Goal: Transaction & Acquisition: Purchase product/service

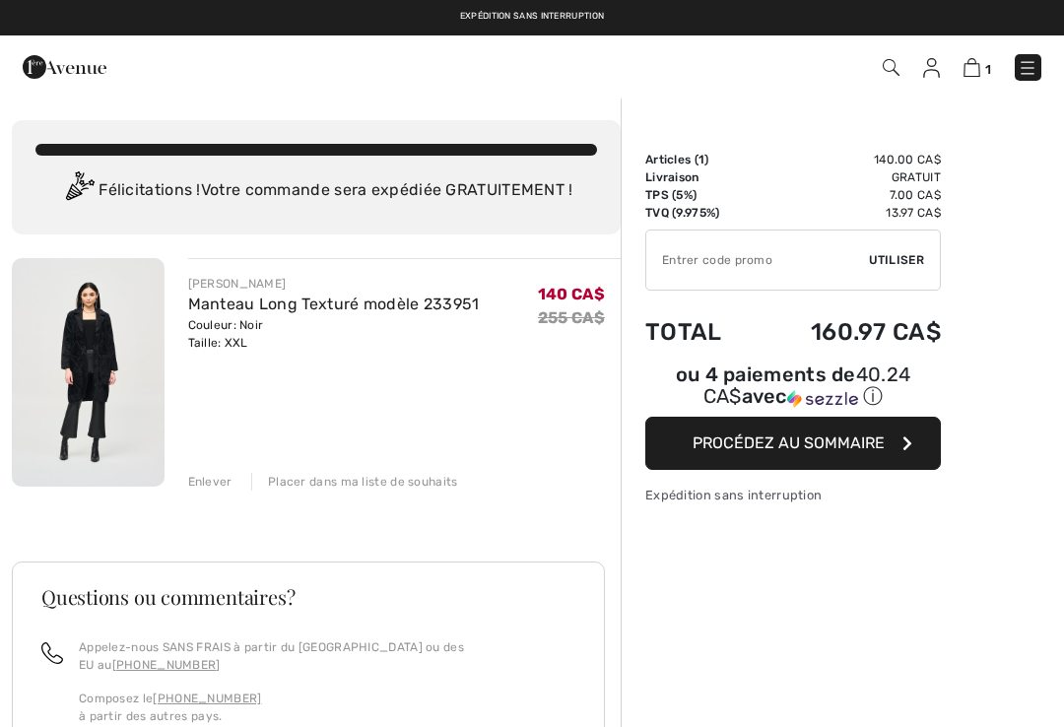
click at [755, 437] on span "Procédez au sommaire" at bounding box center [789, 443] width 192 height 19
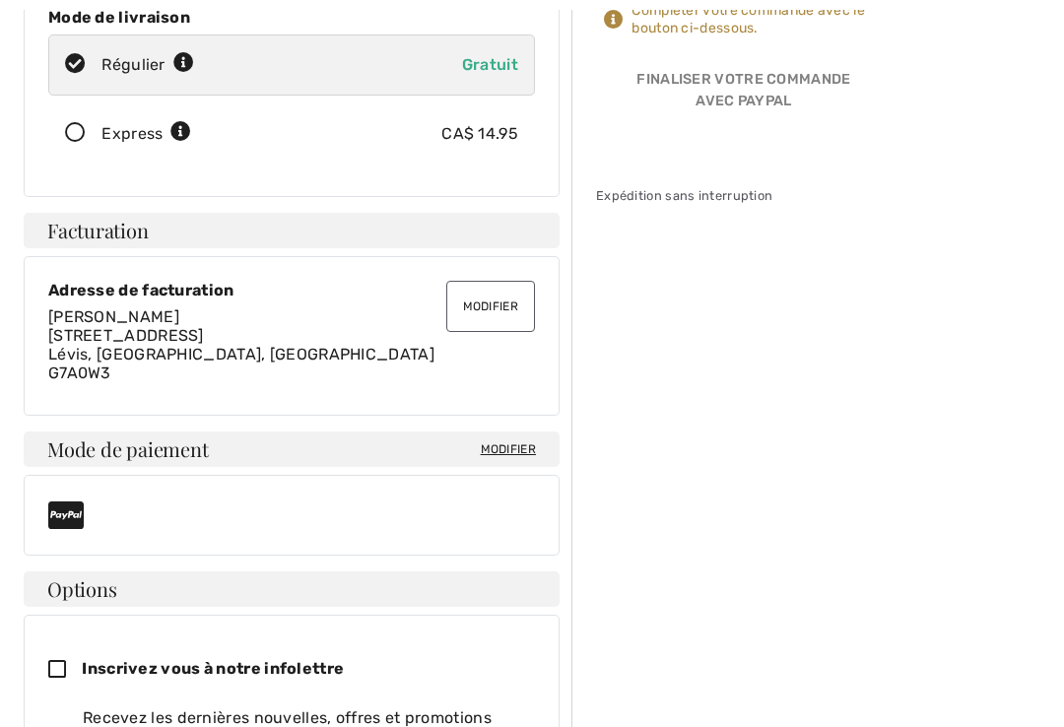
scroll to position [381, 0]
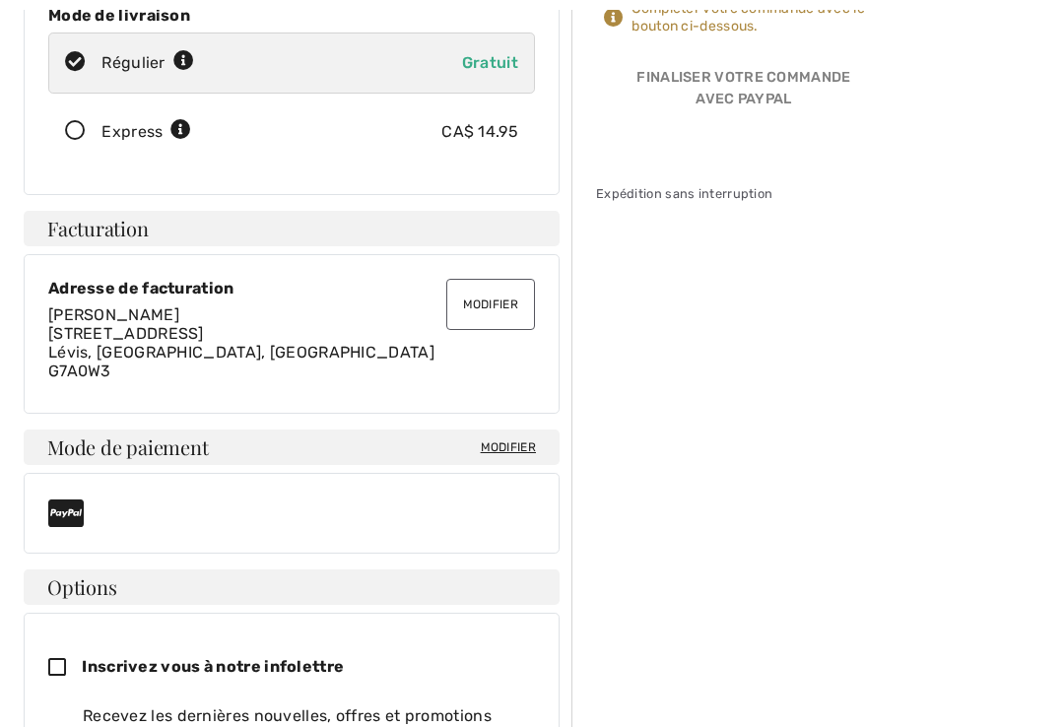
click at [499, 438] on span "Modifier" at bounding box center [508, 447] width 55 height 18
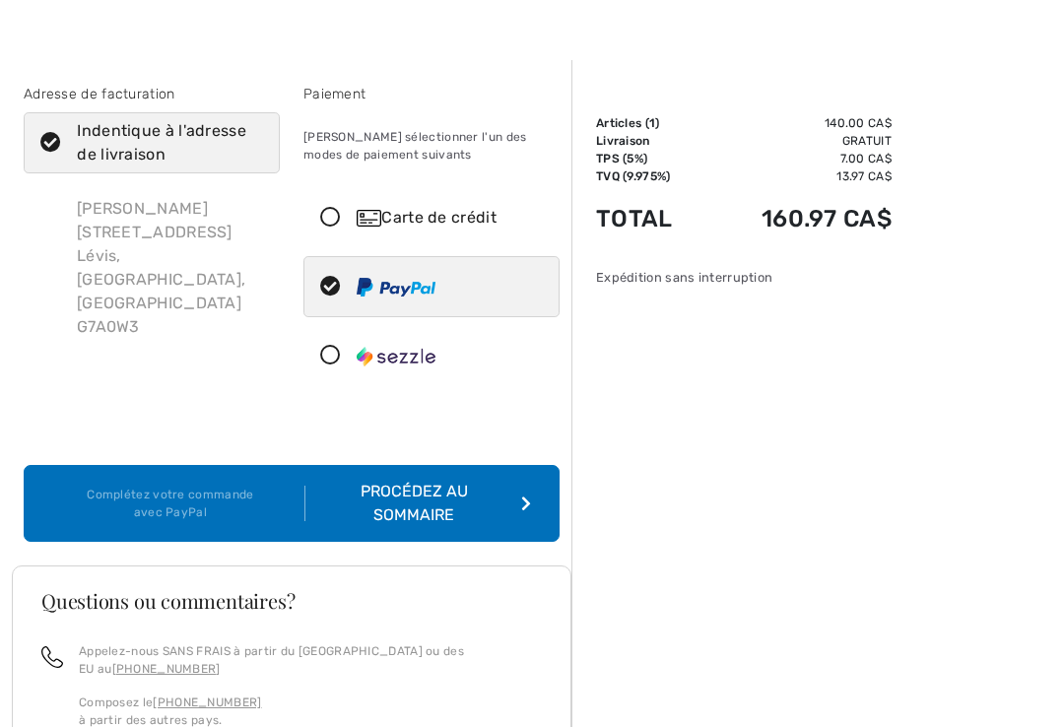
click at [332, 241] on div "Carte de crédit" at bounding box center [431, 217] width 254 height 59
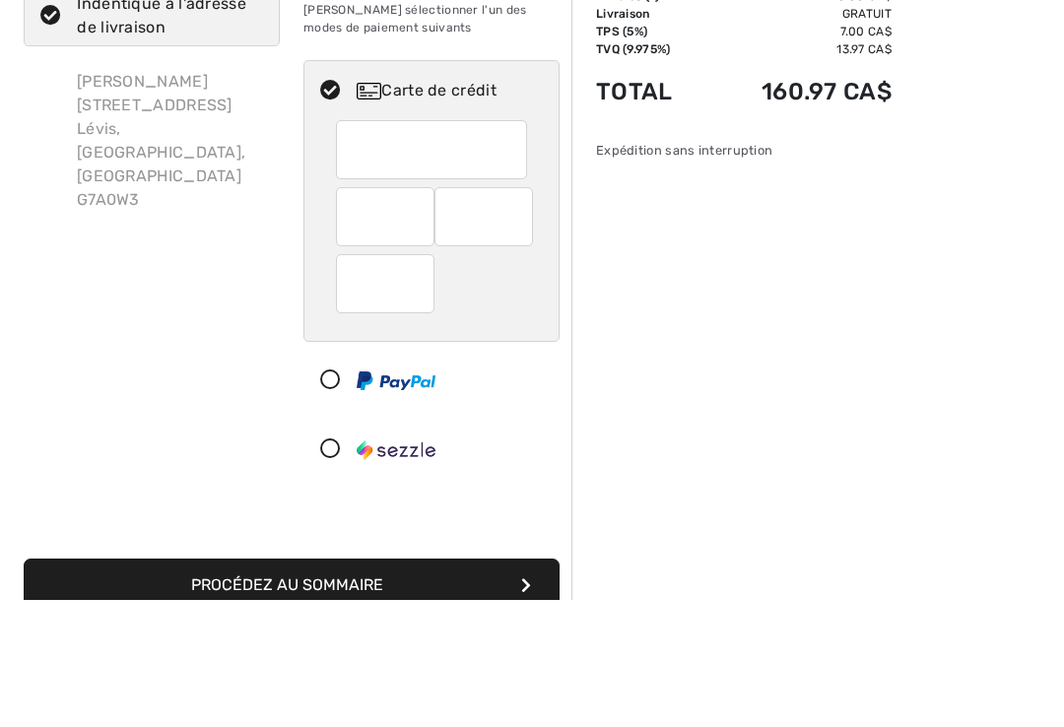
scroll to position [164, 0]
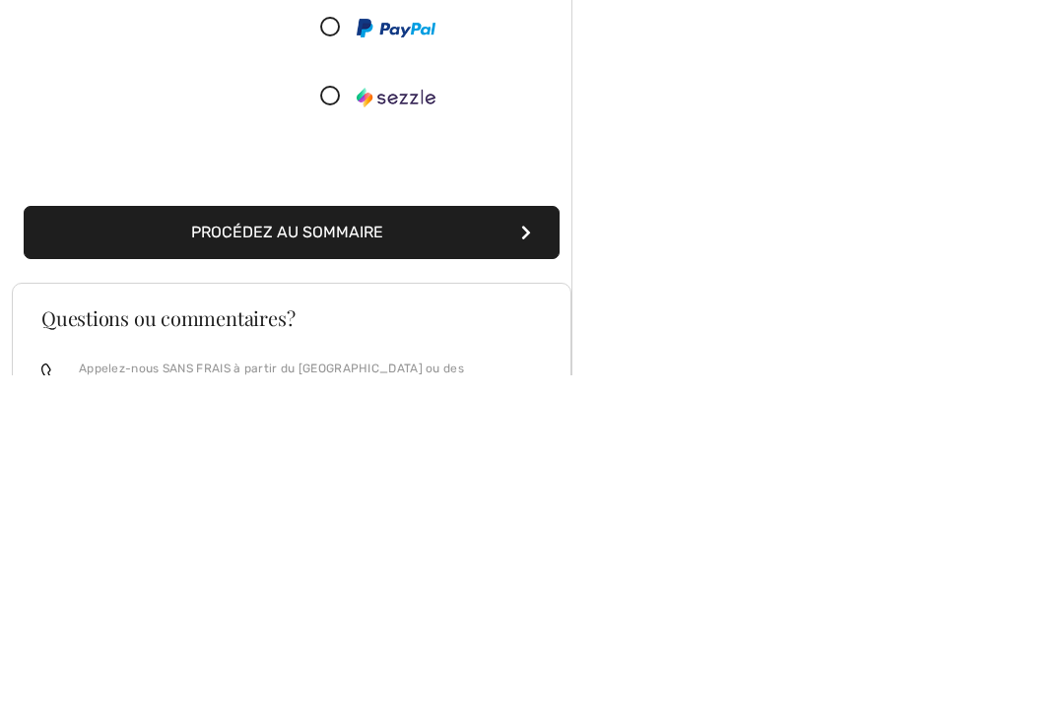
click at [279, 559] on button "Procédez au sommaire" at bounding box center [292, 585] width 536 height 53
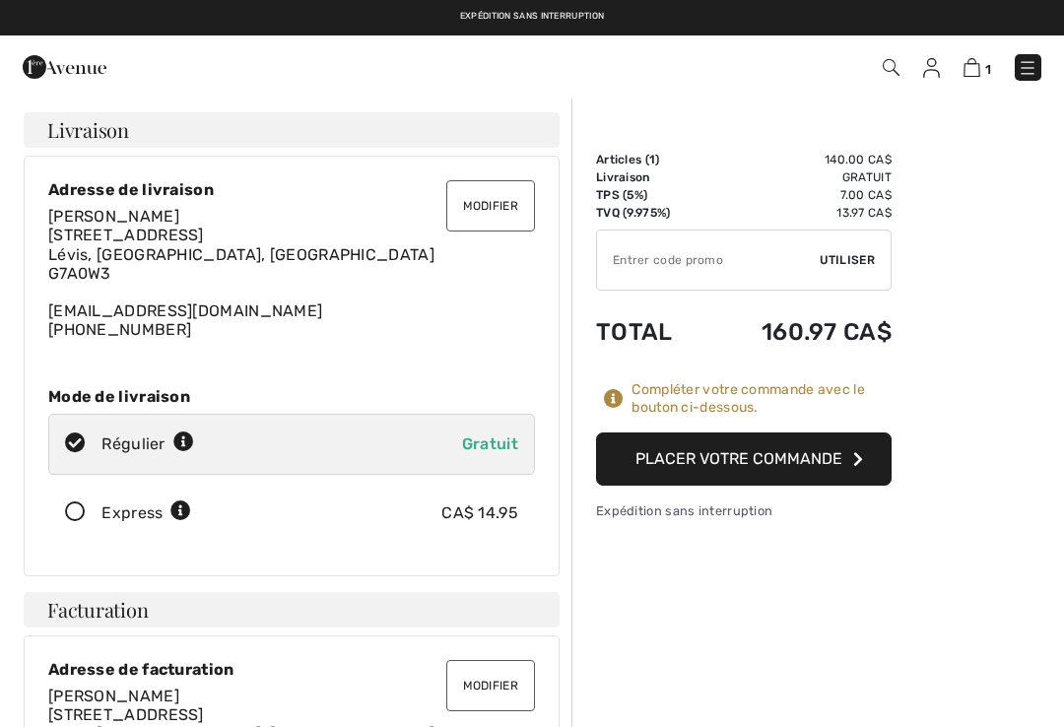
click at [733, 459] on button "Placer votre commande" at bounding box center [744, 459] width 296 height 53
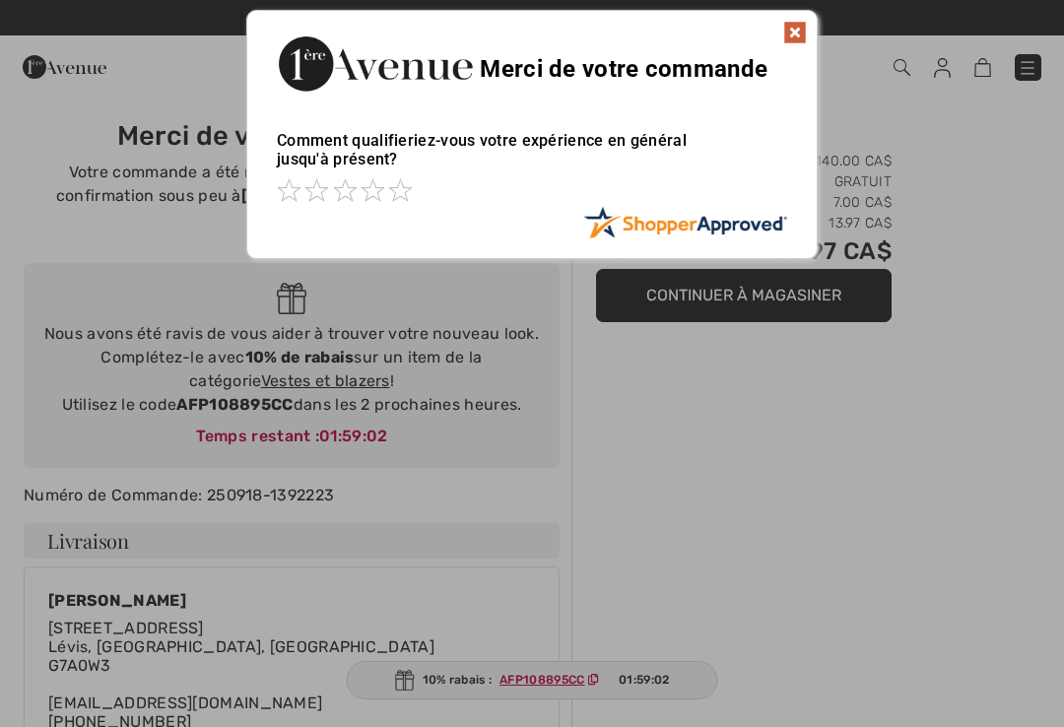
click at [310, 373] on div at bounding box center [532, 363] width 1064 height 727
click at [301, 373] on div at bounding box center [532, 363] width 1064 height 727
click at [848, 515] on div at bounding box center [532, 363] width 1064 height 727
click at [799, 34] on img at bounding box center [795, 33] width 24 height 24
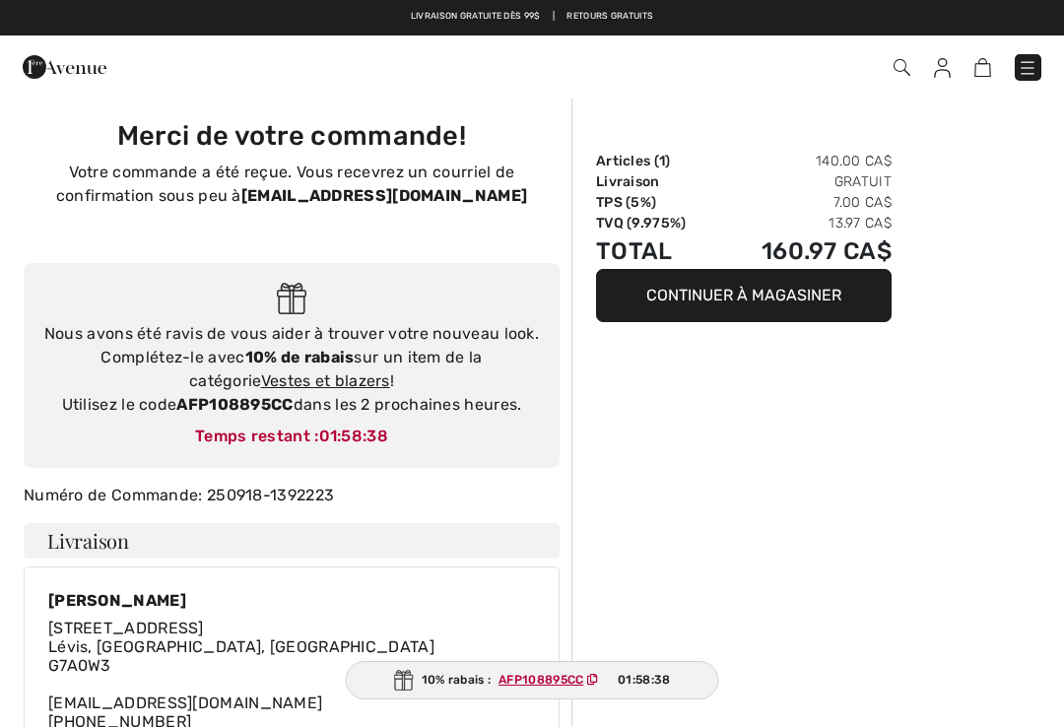
click at [294, 372] on link "Vestes et blazers" at bounding box center [325, 380] width 129 height 19
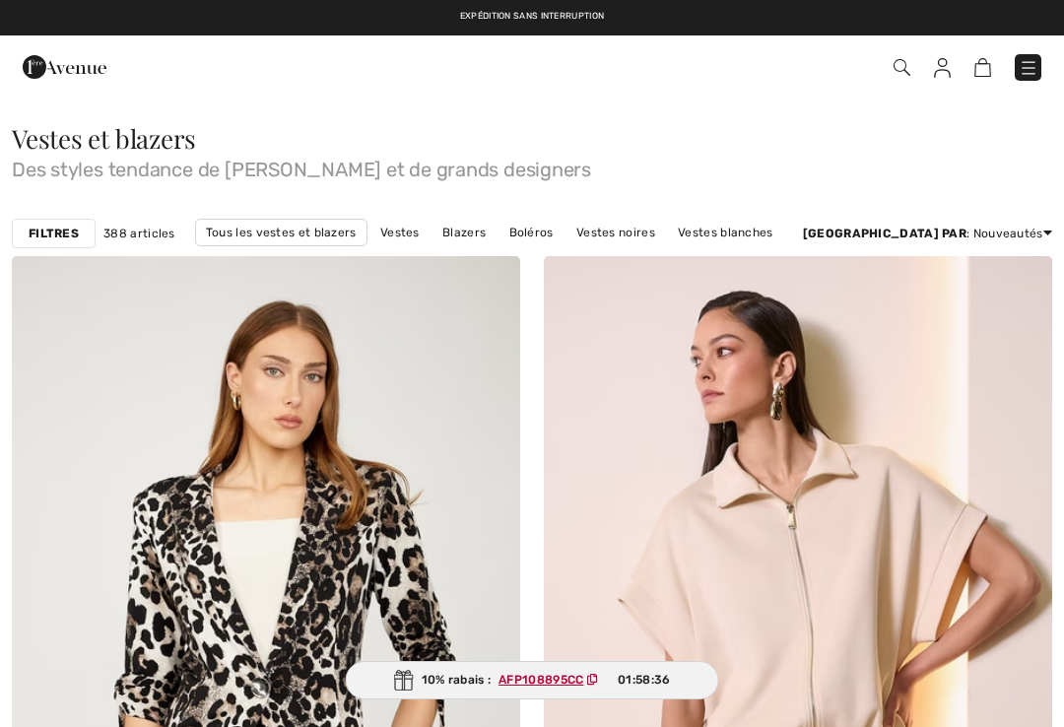
checkbox input "true"
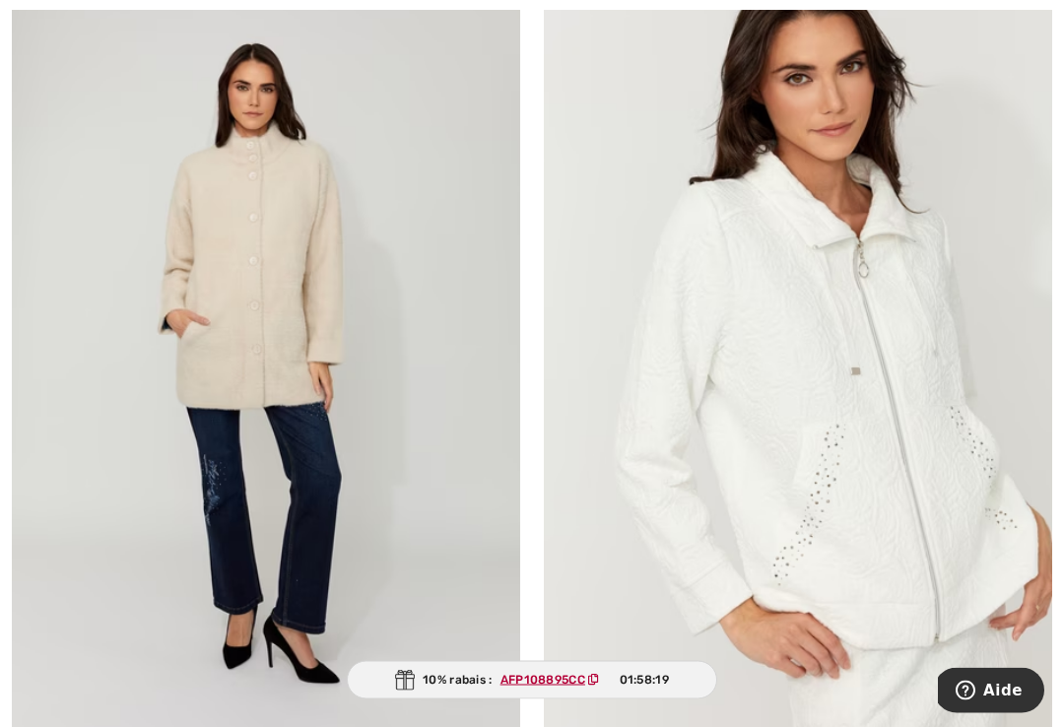
scroll to position [4574, 0]
click at [271, 344] on img at bounding box center [266, 362] width 508 height 763
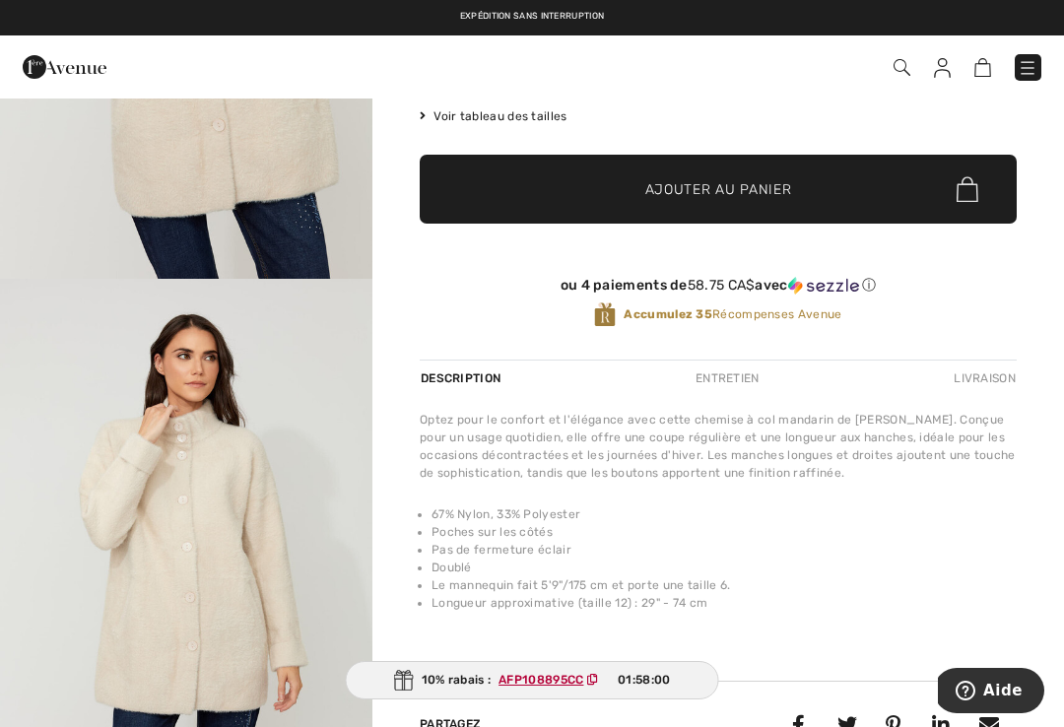
scroll to position [405, 0]
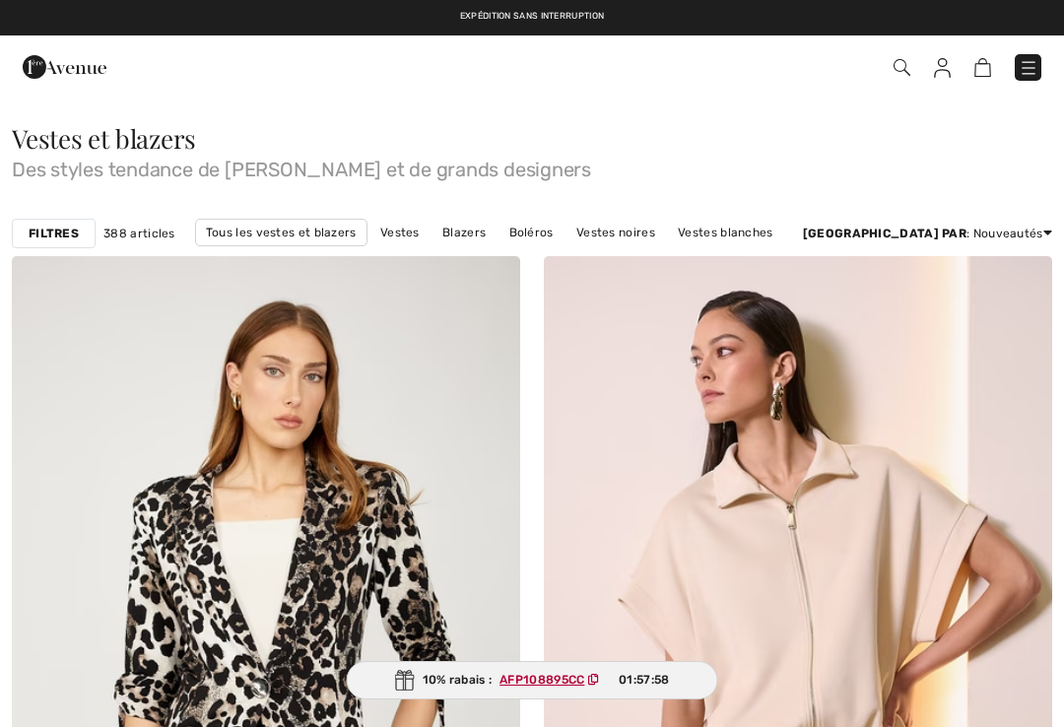
scroll to position [4632, 0]
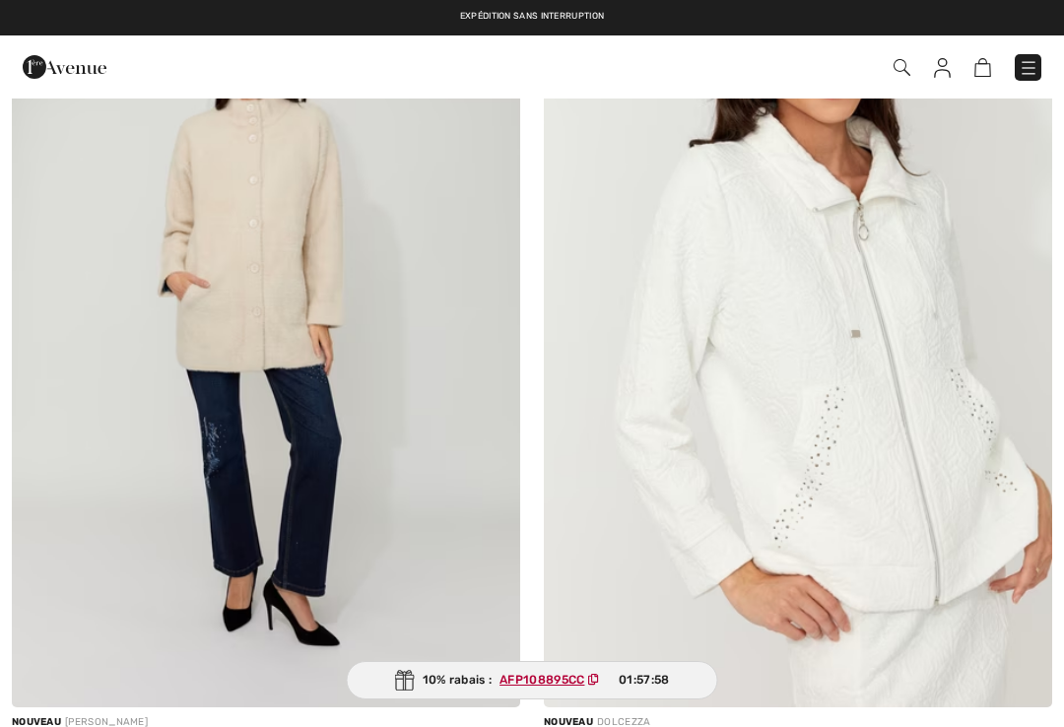
checkbox input "true"
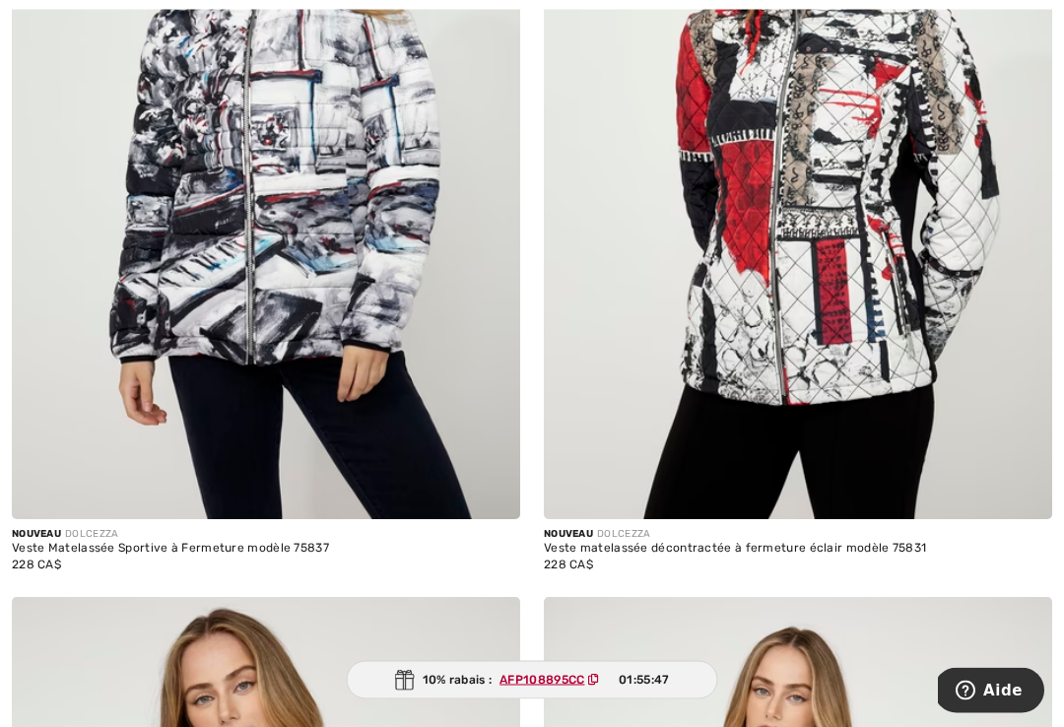
scroll to position [13753, 0]
click at [833, 260] on img at bounding box center [798, 138] width 508 height 763
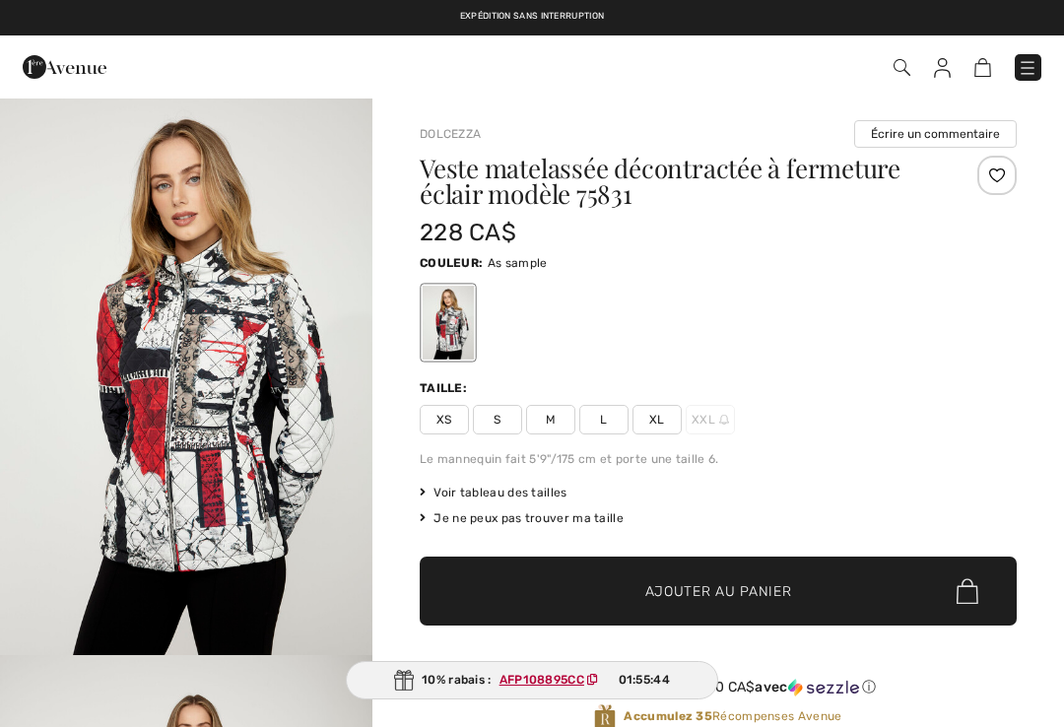
checkbox input "true"
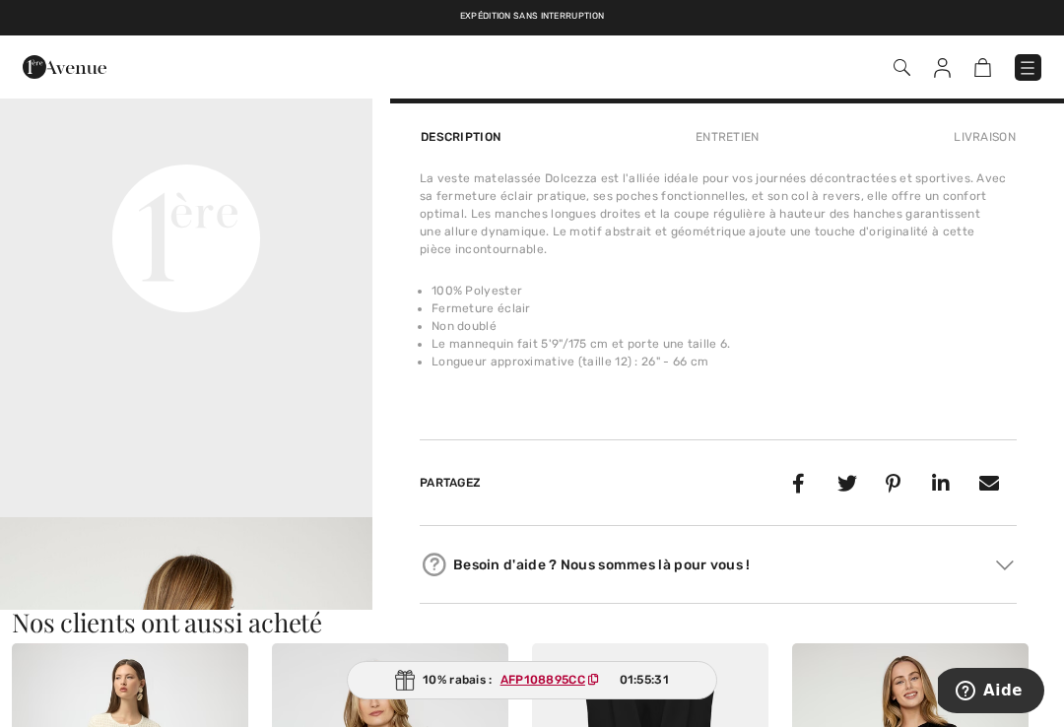
scroll to position [1256, 0]
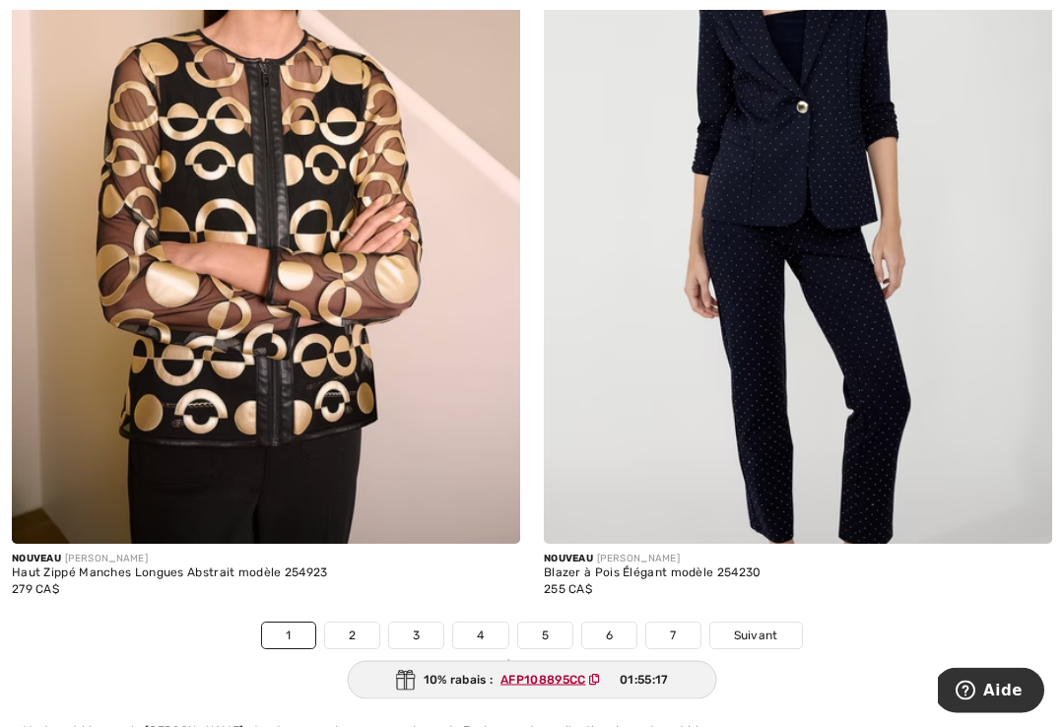
scroll to position [15409, 0]
click at [350, 623] on link "2" at bounding box center [352, 636] width 54 height 26
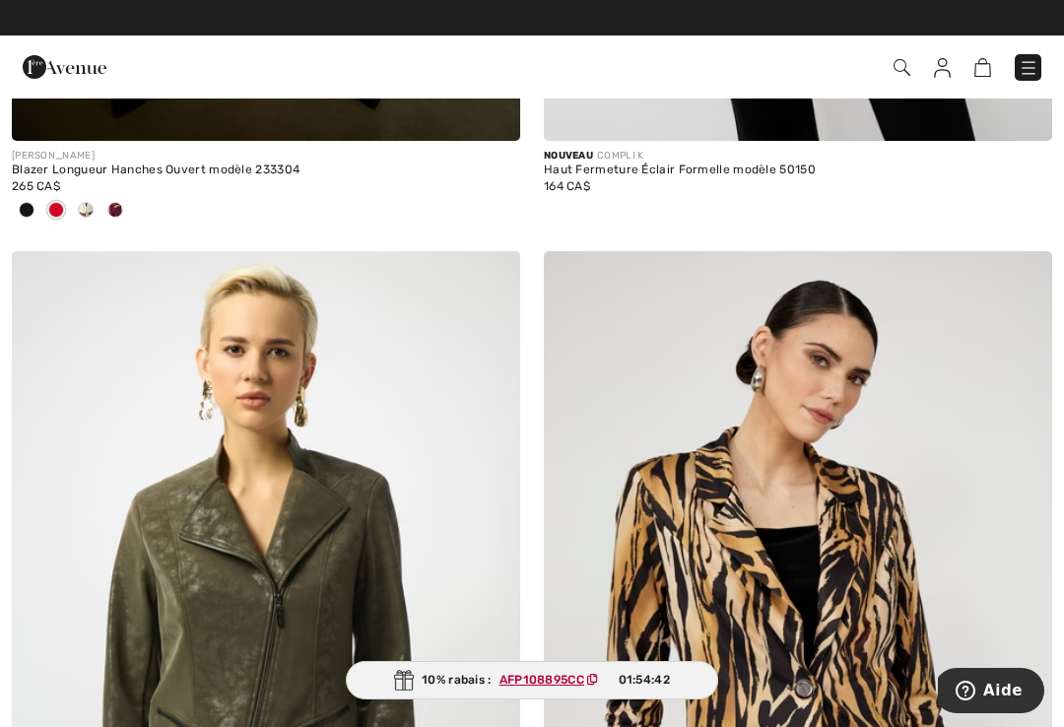
scroll to position [4236, 0]
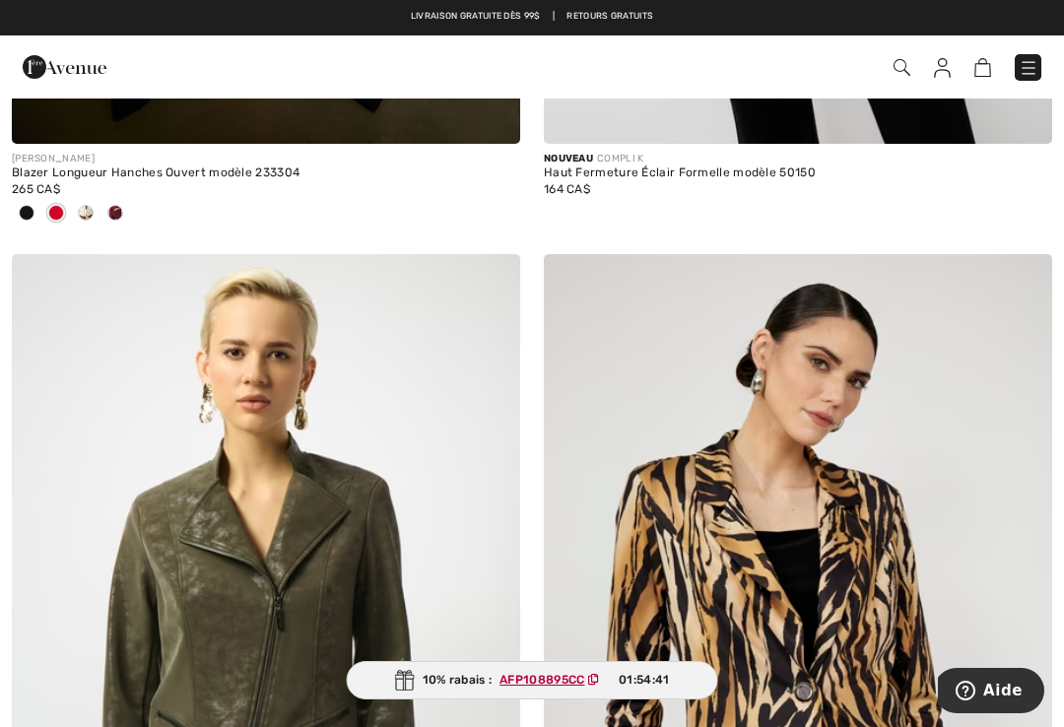
click at [1030, 62] on img at bounding box center [1029, 68] width 20 height 20
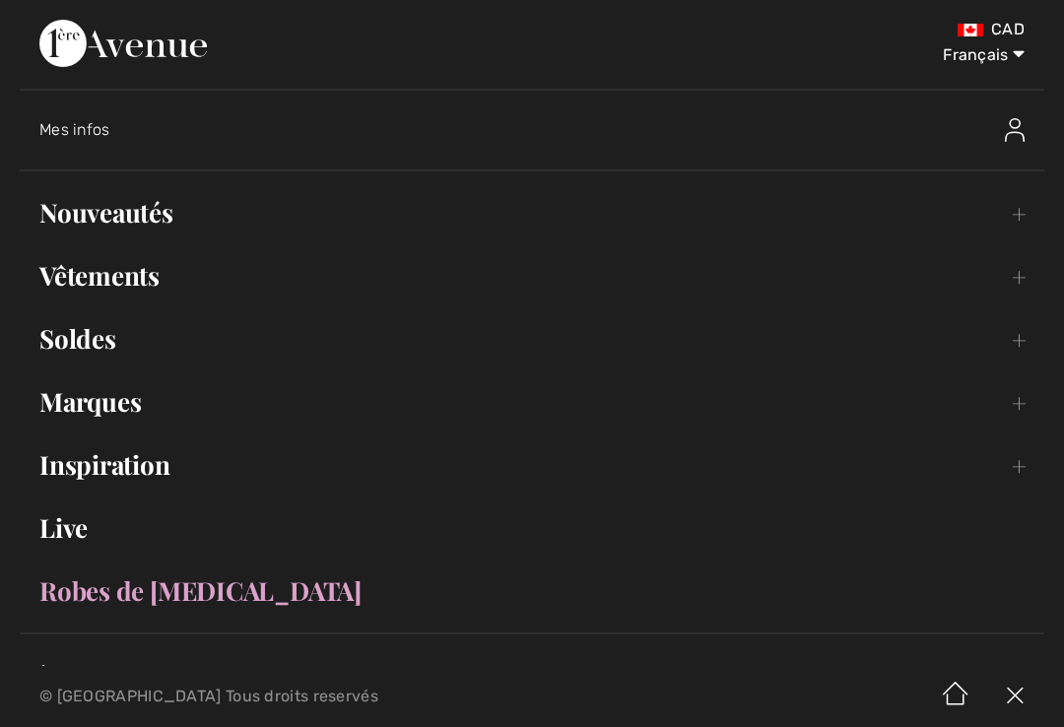
click at [115, 276] on link "Vêtements Toggle submenu" at bounding box center [532, 275] width 1025 height 43
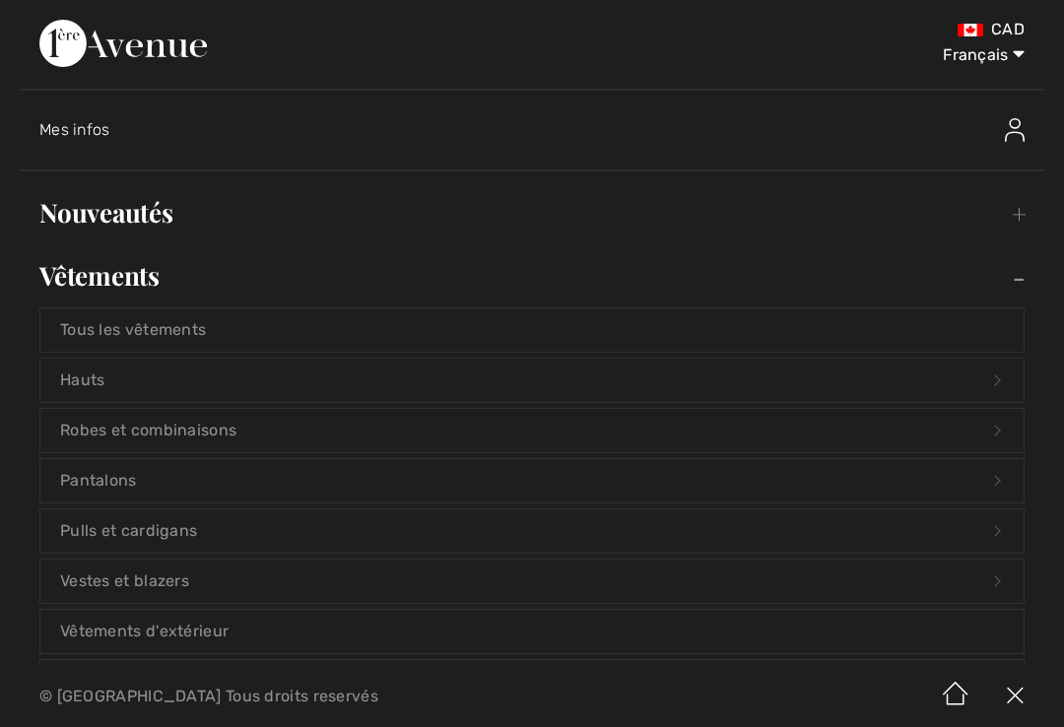
click at [165, 320] on link "Tous les vêtements" at bounding box center [531, 329] width 983 height 43
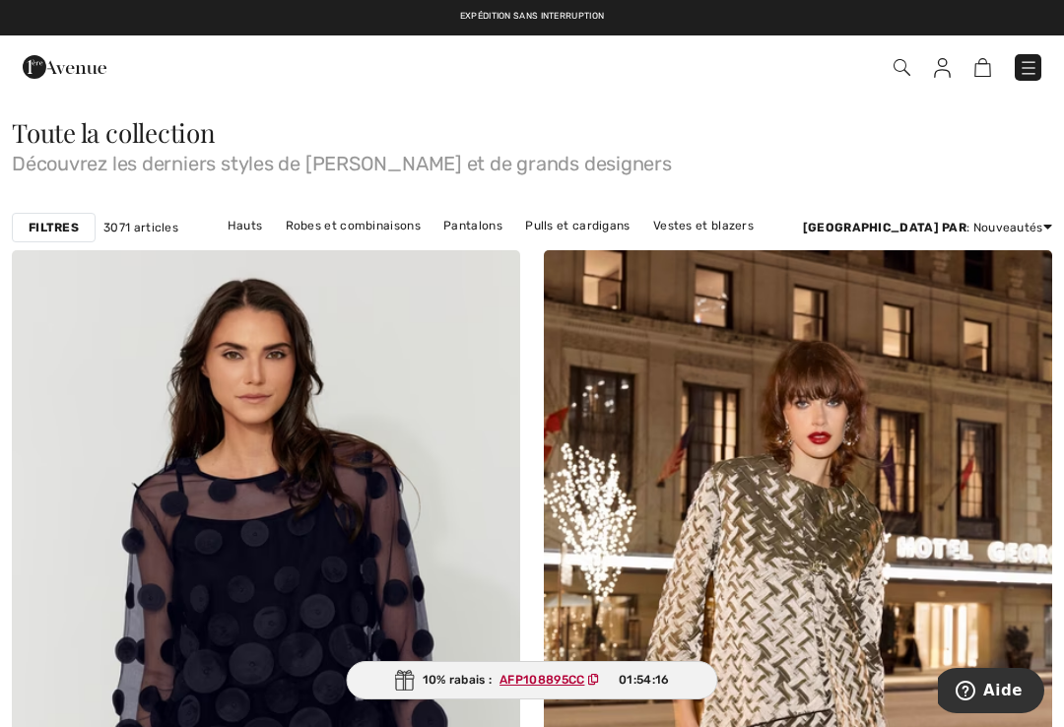
click at [61, 224] on strong "Filtres" at bounding box center [54, 228] width 50 height 18
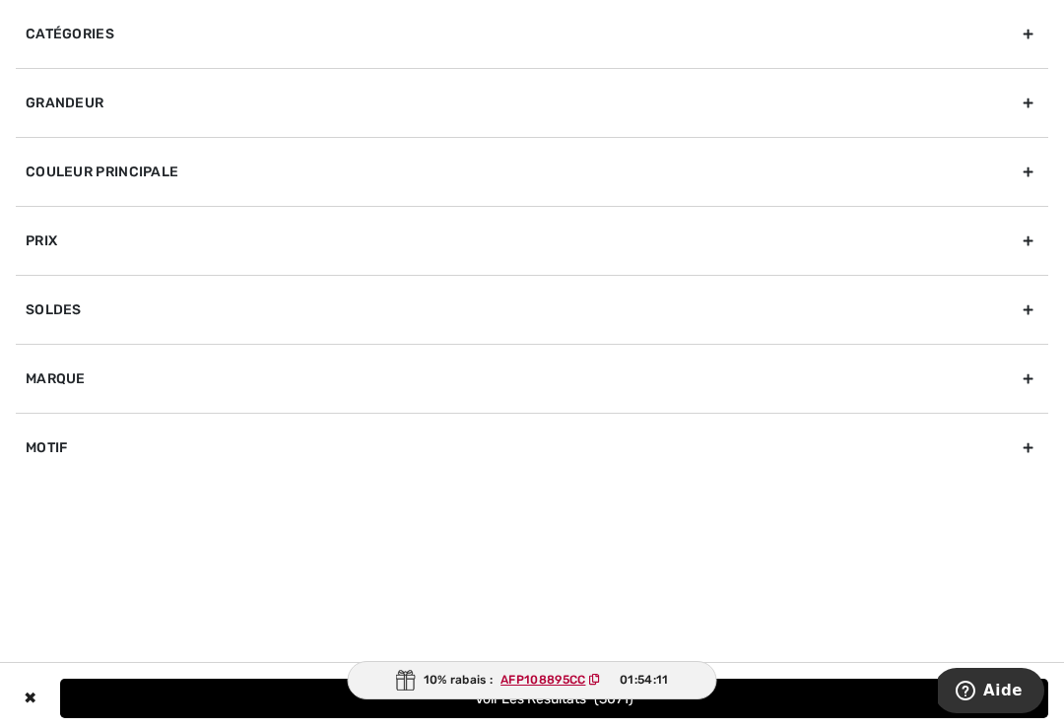
click at [1023, 182] on div "Couleur Principale" at bounding box center [532, 171] width 1033 height 69
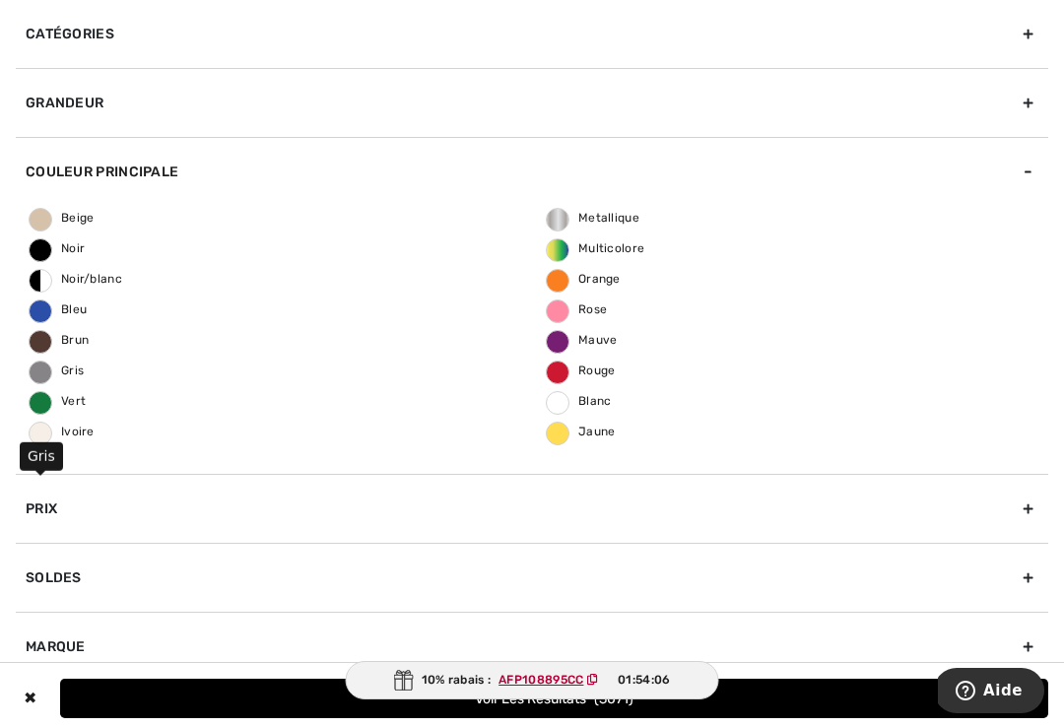
click at [48, 372] on span "Gris" at bounding box center [57, 371] width 54 height 14
click at [0, 0] on input "Gris" at bounding box center [0, 0] width 0 height 0
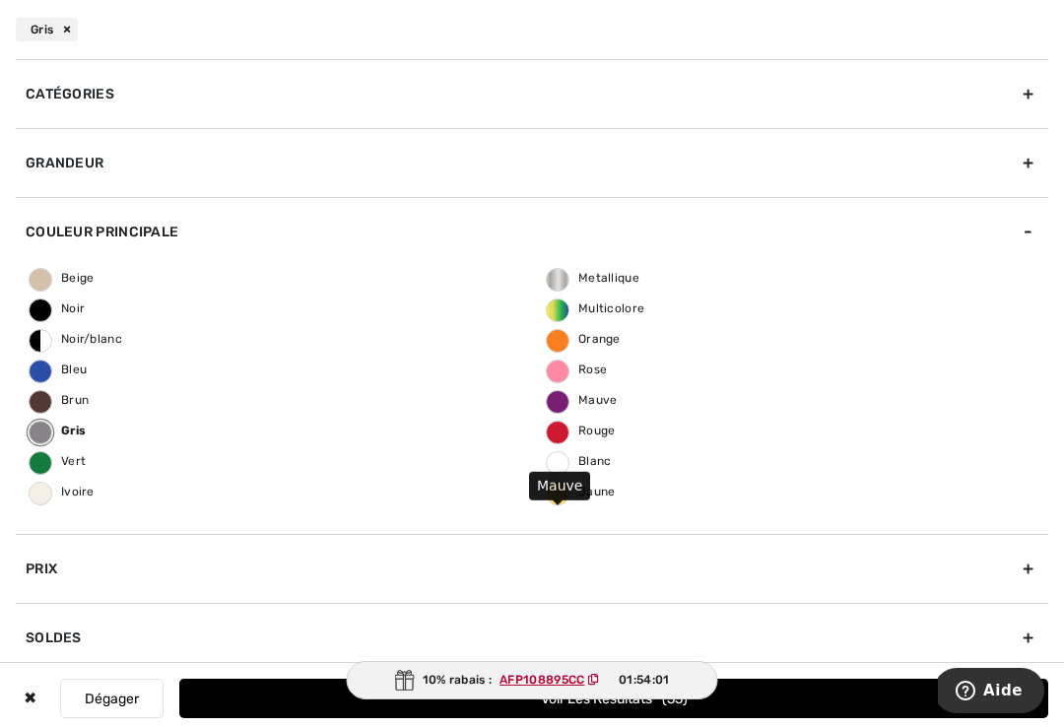
click at [562, 406] on span "Mauve" at bounding box center [582, 400] width 71 height 14
click at [0, 0] on input "Mauve" at bounding box center [0, 0] width 0 height 0
click at [561, 429] on span "Rouge" at bounding box center [581, 431] width 69 height 14
click at [0, 0] on input "Rouge" at bounding box center [0, 0] width 0 height 0
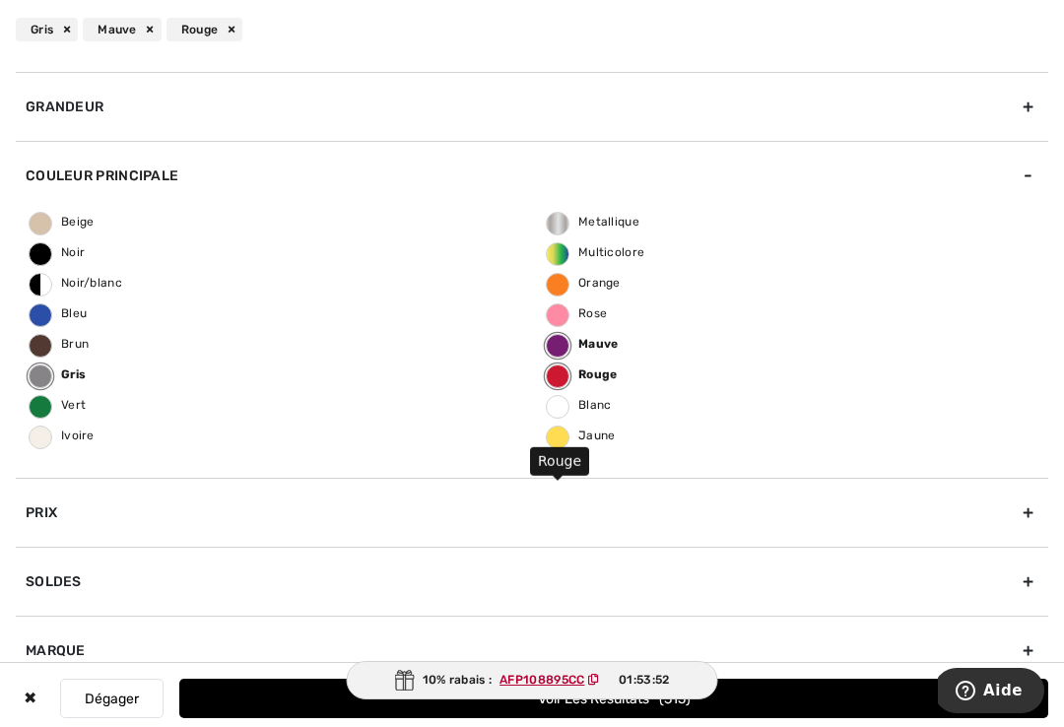
scroll to position [54, 0]
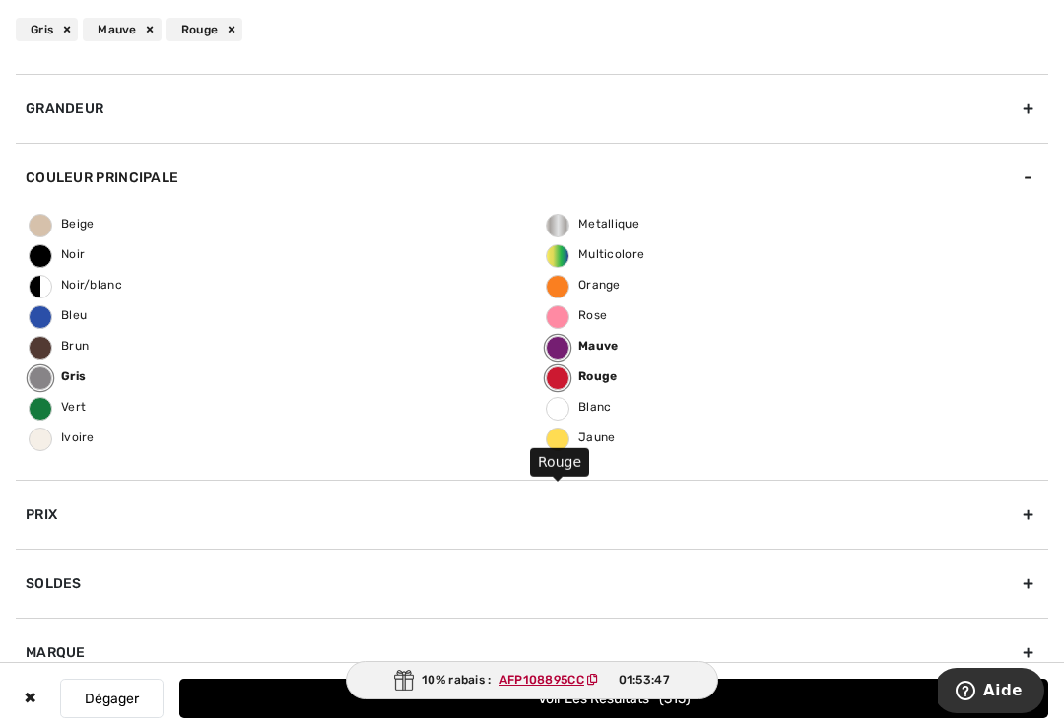
click at [742, 718] on button "Voir les resultats 315" at bounding box center [613, 698] width 869 height 39
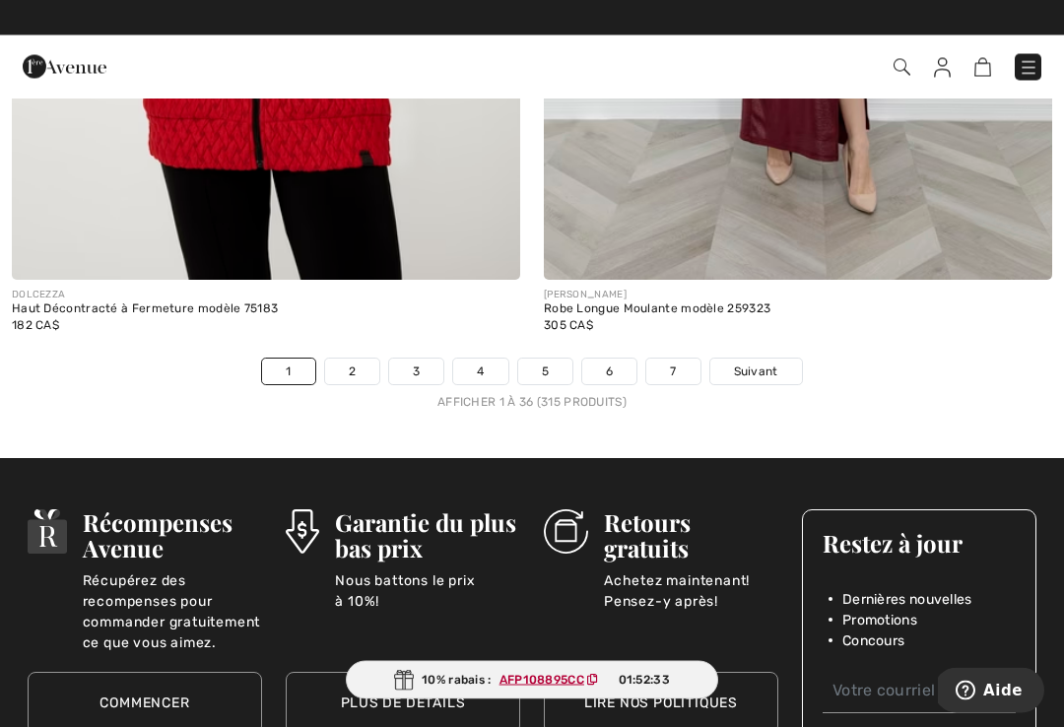
scroll to position [15832, 0]
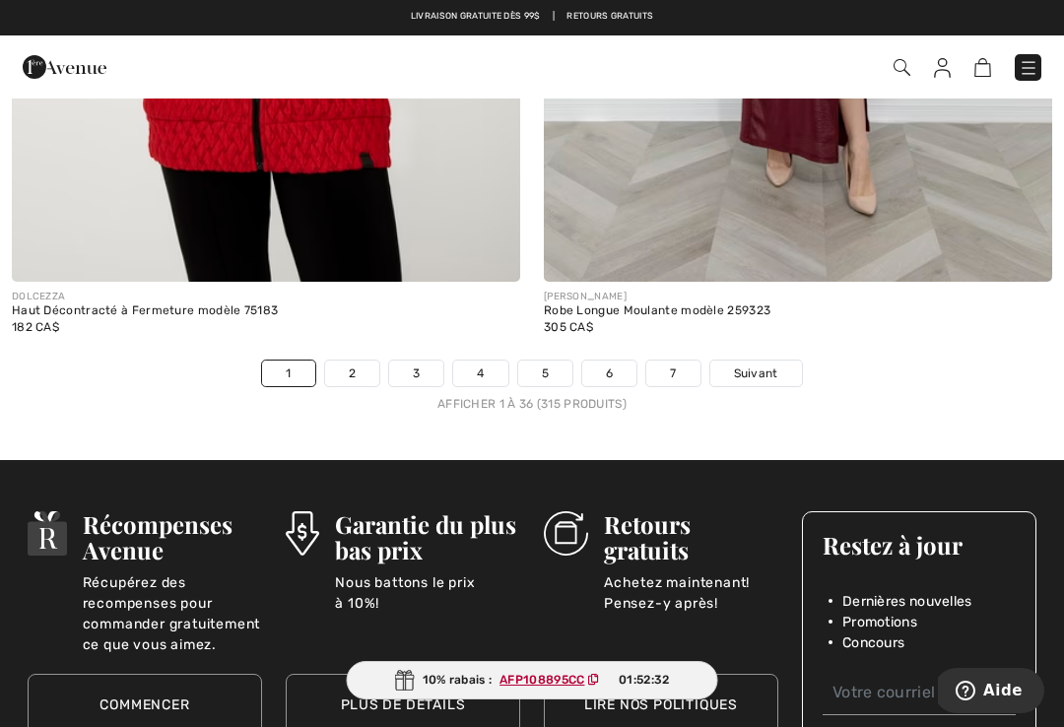
click at [363, 361] on link "2" at bounding box center [352, 374] width 54 height 26
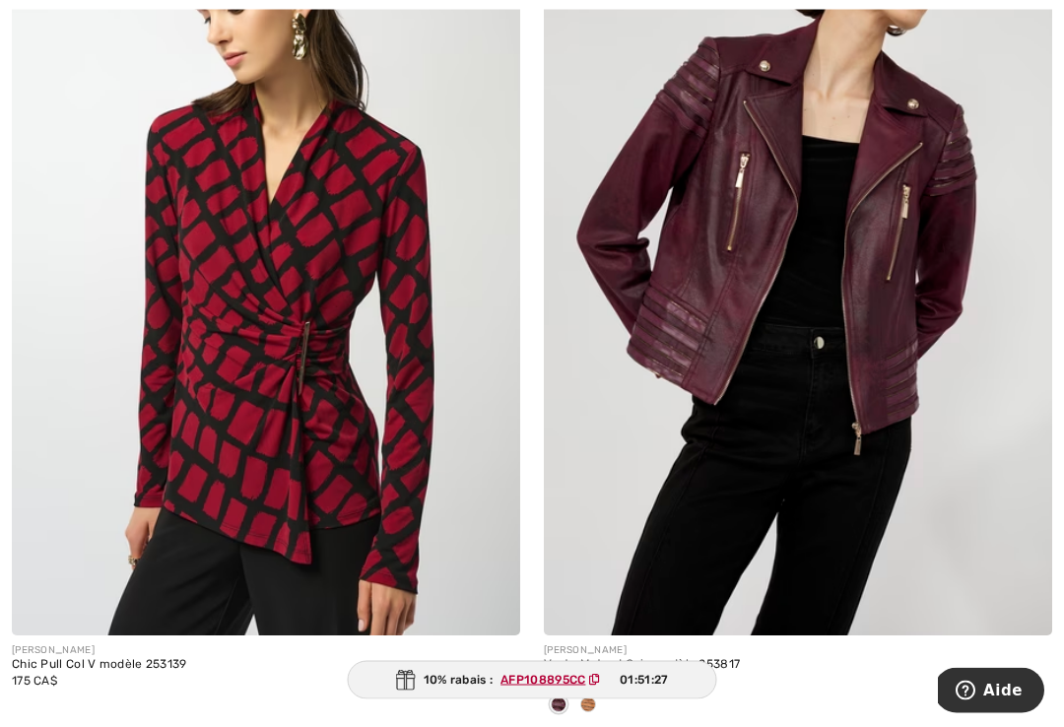
scroll to position [1190, 0]
click at [882, 305] on img at bounding box center [798, 254] width 508 height 763
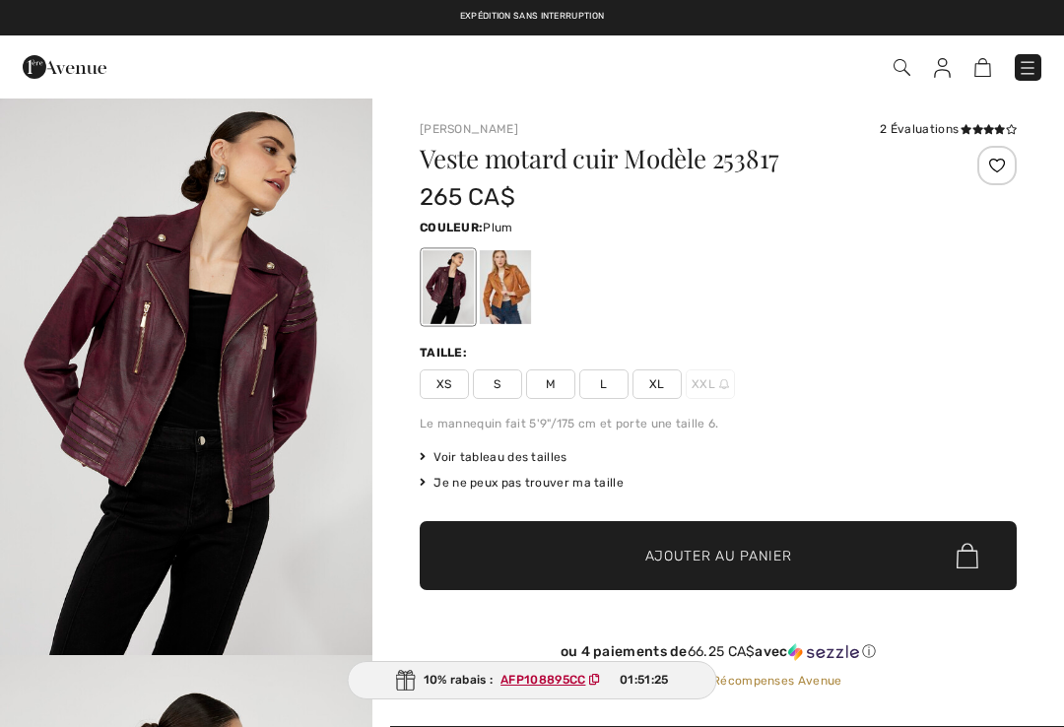
checkbox input "true"
click at [507, 282] on div at bounding box center [505, 287] width 51 height 74
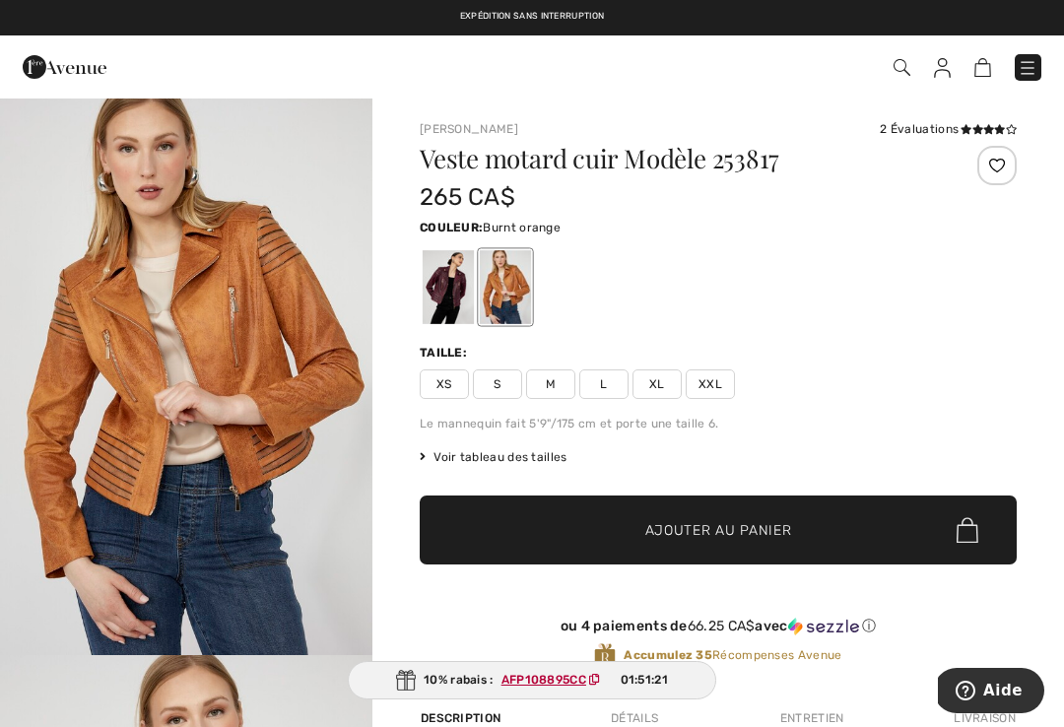
click at [516, 291] on div at bounding box center [505, 287] width 51 height 74
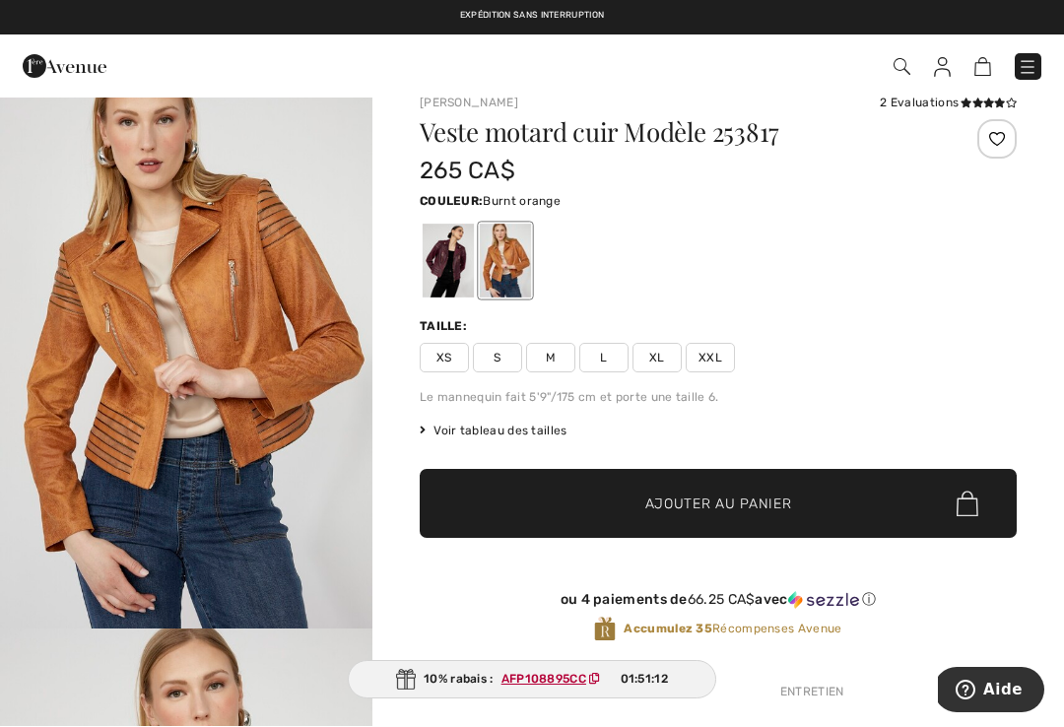
scroll to position [29, 0]
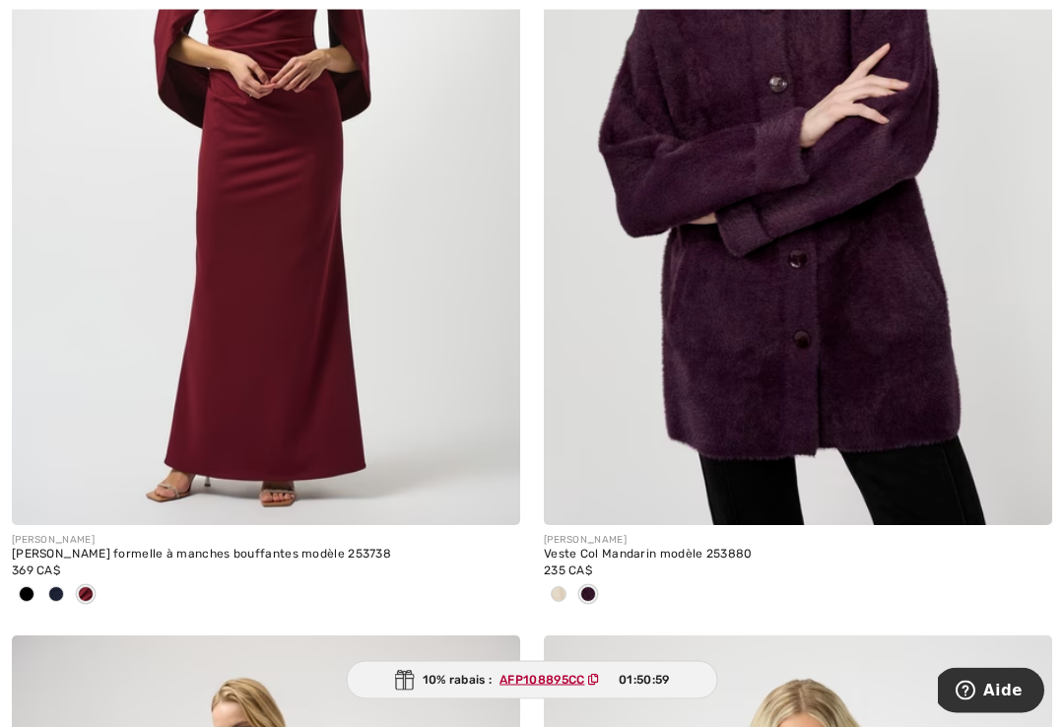
scroll to position [3046, 0]
click at [825, 252] on img at bounding box center [798, 144] width 508 height 763
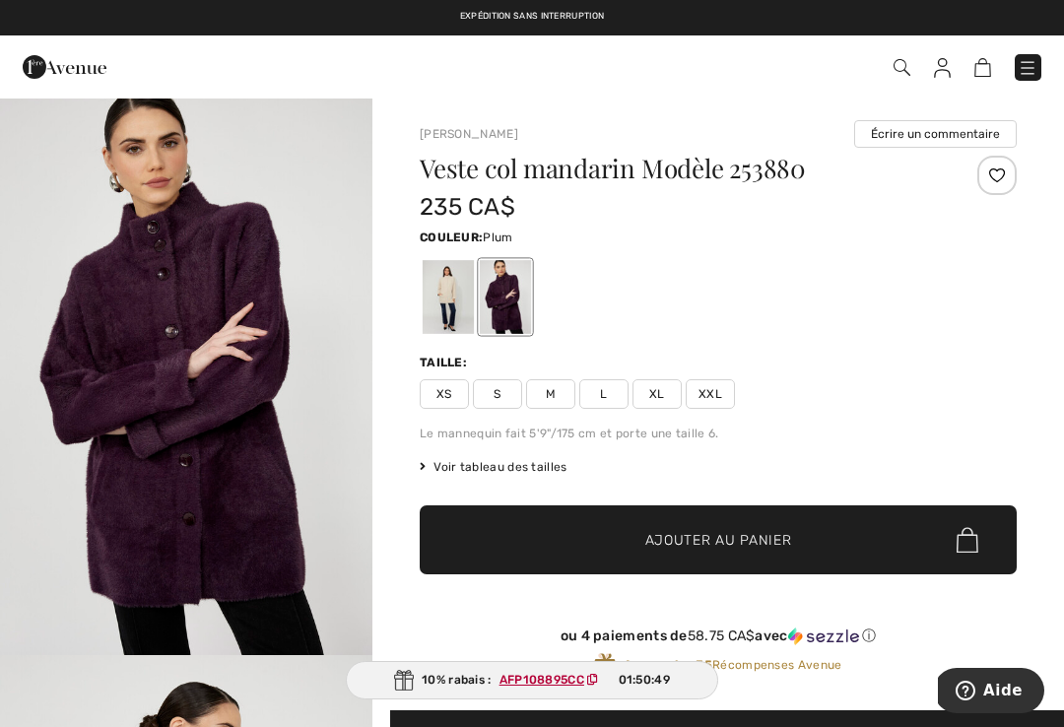
click at [706, 391] on span "XXL" at bounding box center [710, 394] width 49 height 30
click at [698, 519] on span "✔ Ajouté au panier Ajouter au panier" at bounding box center [718, 539] width 597 height 69
click at [978, 70] on img at bounding box center [972, 67] width 17 height 19
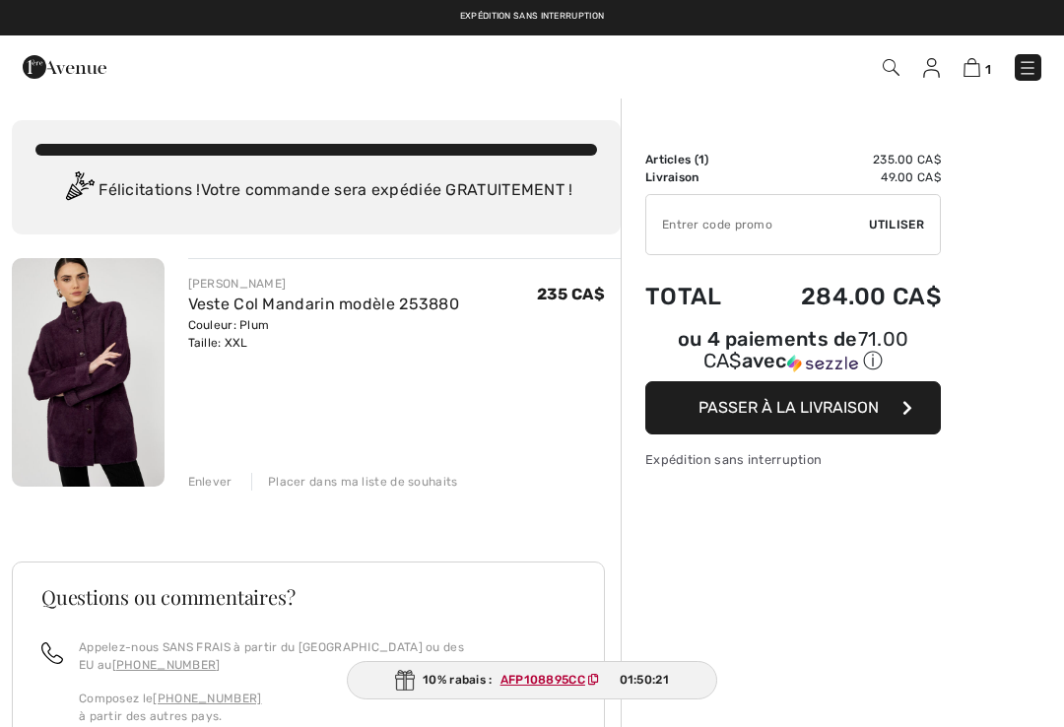
click at [211, 480] on div "Enlever" at bounding box center [210, 482] width 44 height 18
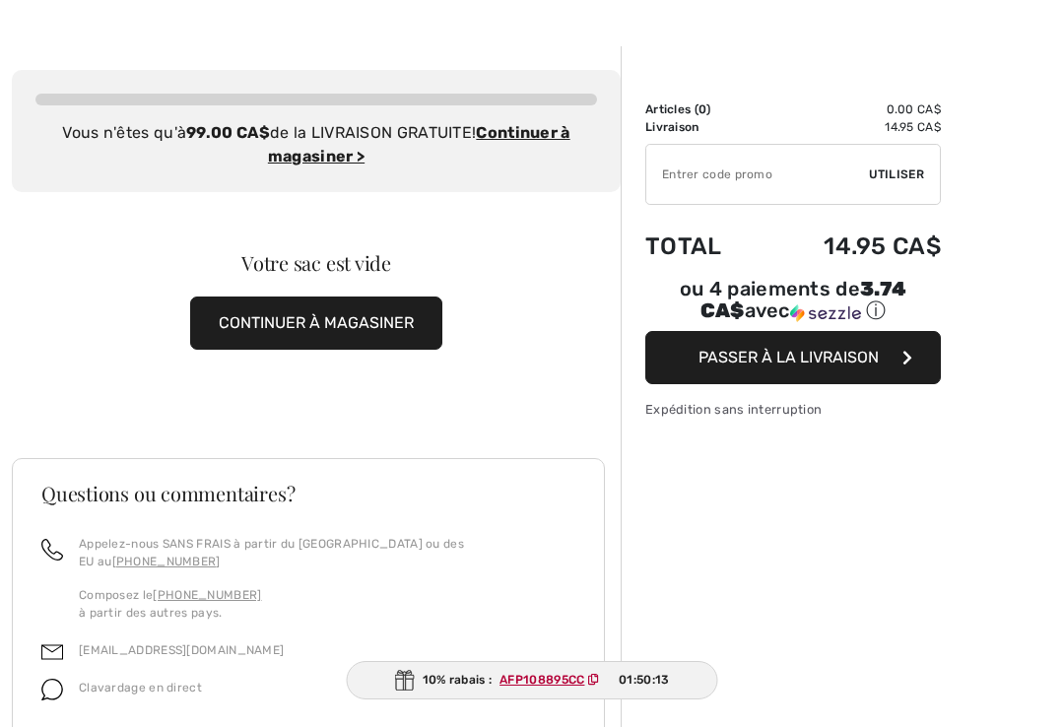
scroll to position [51, 0]
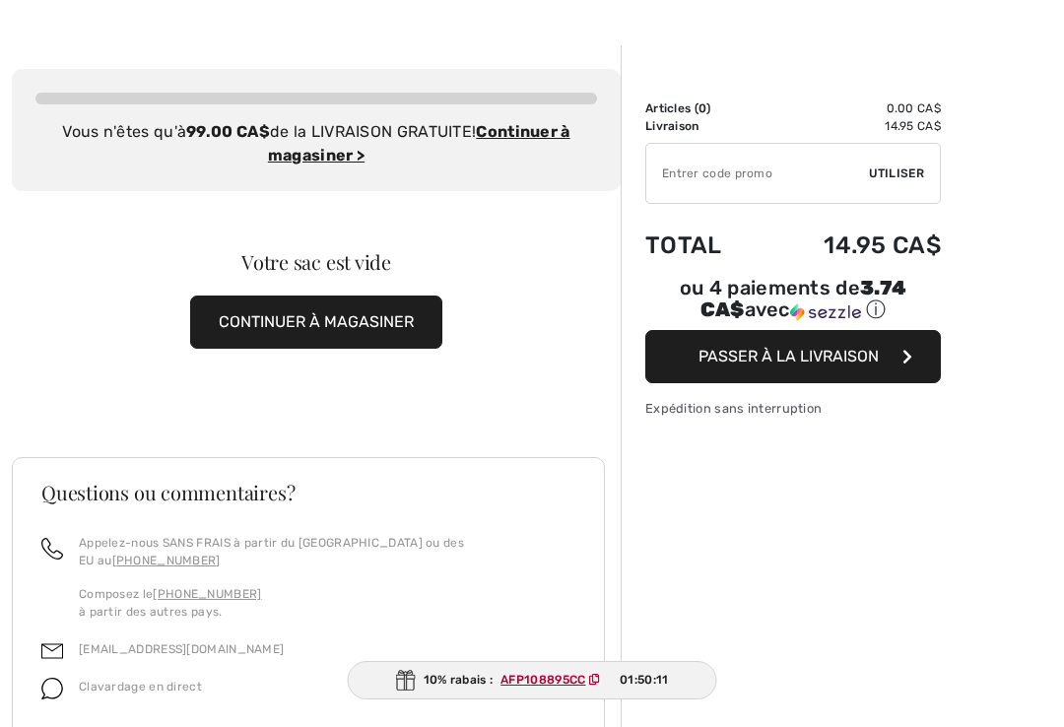
click at [533, 674] on div "Clavardage en direct" at bounding box center [308, 692] width 534 height 37
click at [549, 685] on ins "AFP108895CC" at bounding box center [542, 680] width 85 height 14
click at [825, 496] on div "Sommaire Description Articles ( 0 ) 0.00 CA$ Code promo 0.00 CA$ Livraison 14.9…" at bounding box center [842, 503] width 443 height 916
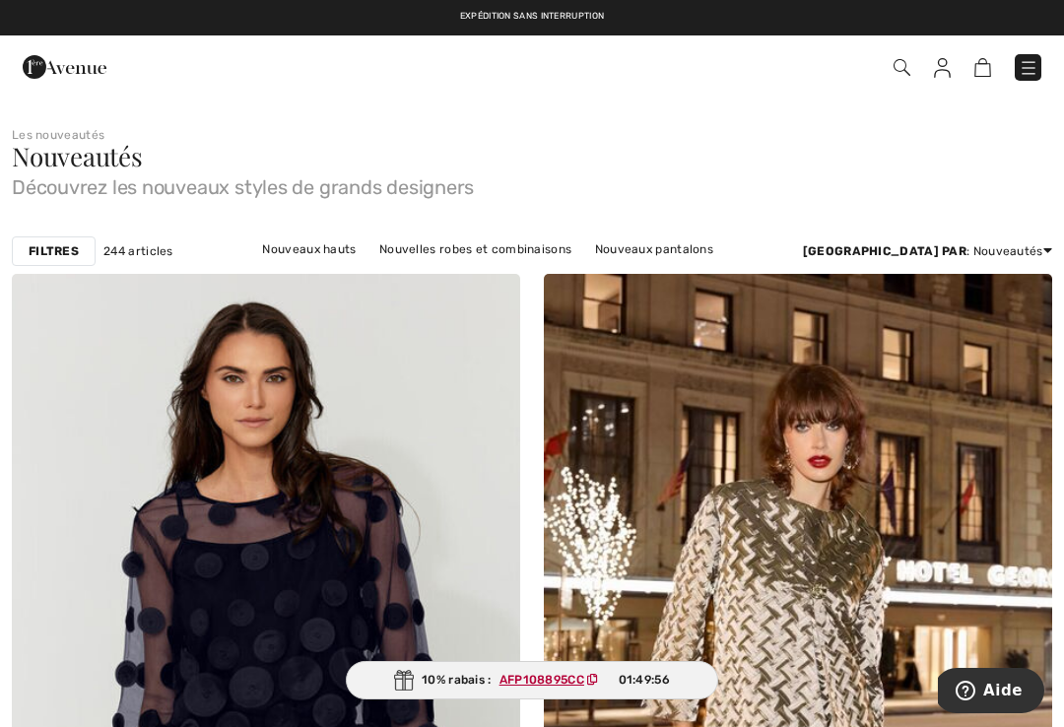
click at [46, 247] on strong "Filtres" at bounding box center [54, 251] width 50 height 18
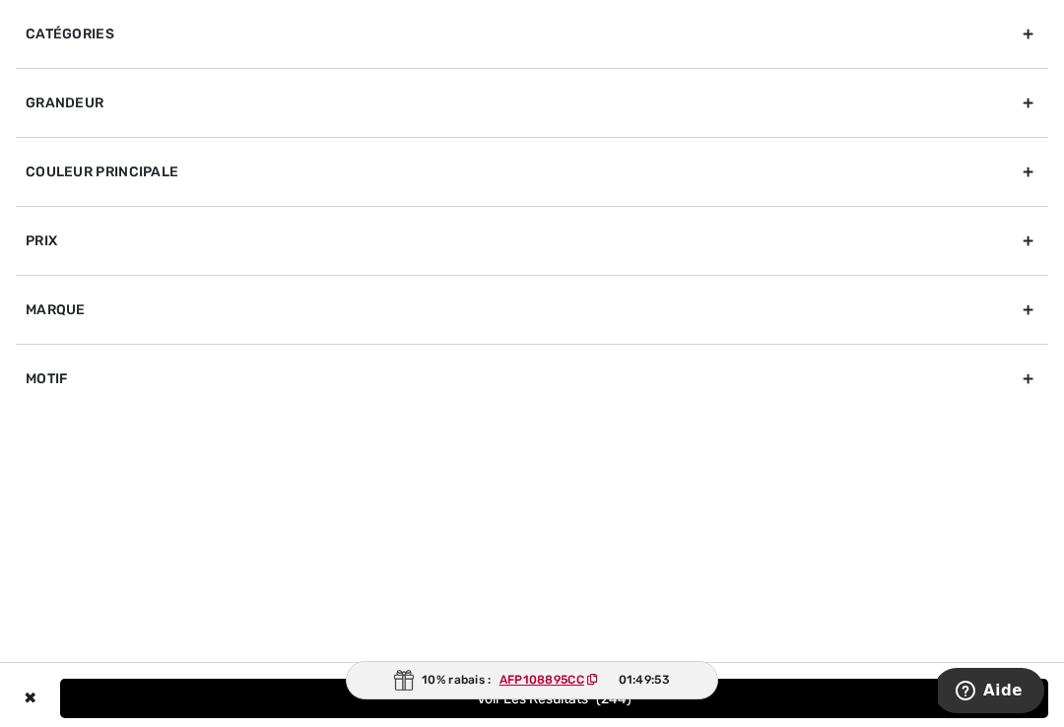
click at [1027, 181] on div "Couleur Principale" at bounding box center [532, 171] width 1033 height 69
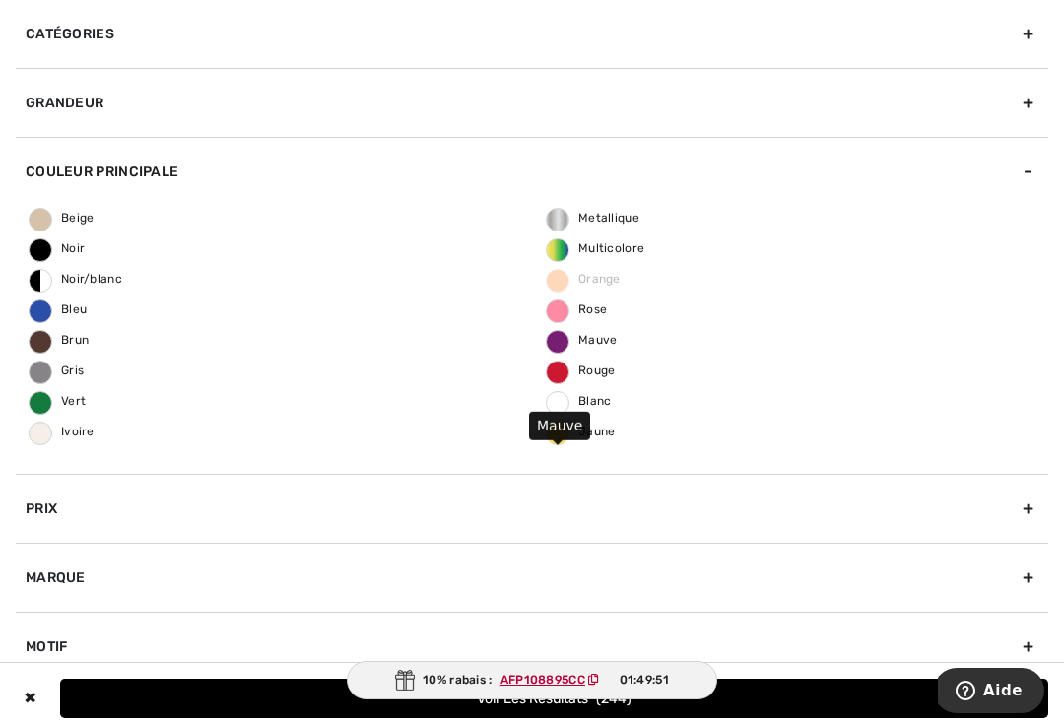
click at [562, 342] on span "Mauve" at bounding box center [582, 340] width 71 height 14
click at [0, 0] on input "Mauve" at bounding box center [0, 0] width 0 height 0
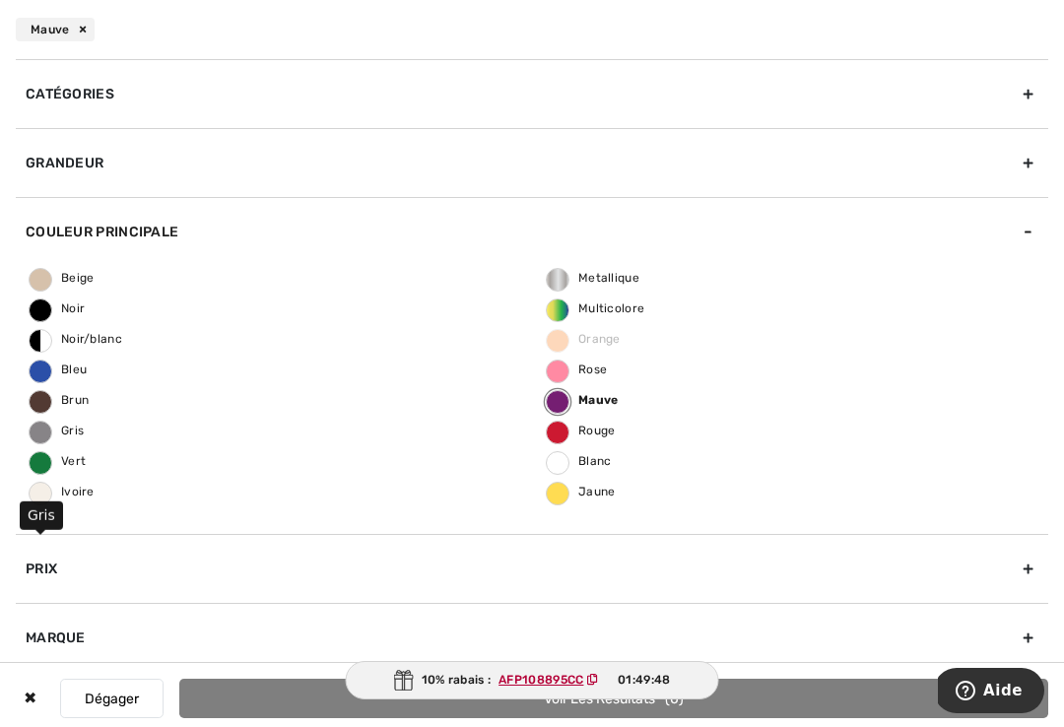
click at [52, 435] on span "Gris" at bounding box center [57, 431] width 54 height 14
click at [0, 0] on input "Gris" at bounding box center [0, 0] width 0 height 0
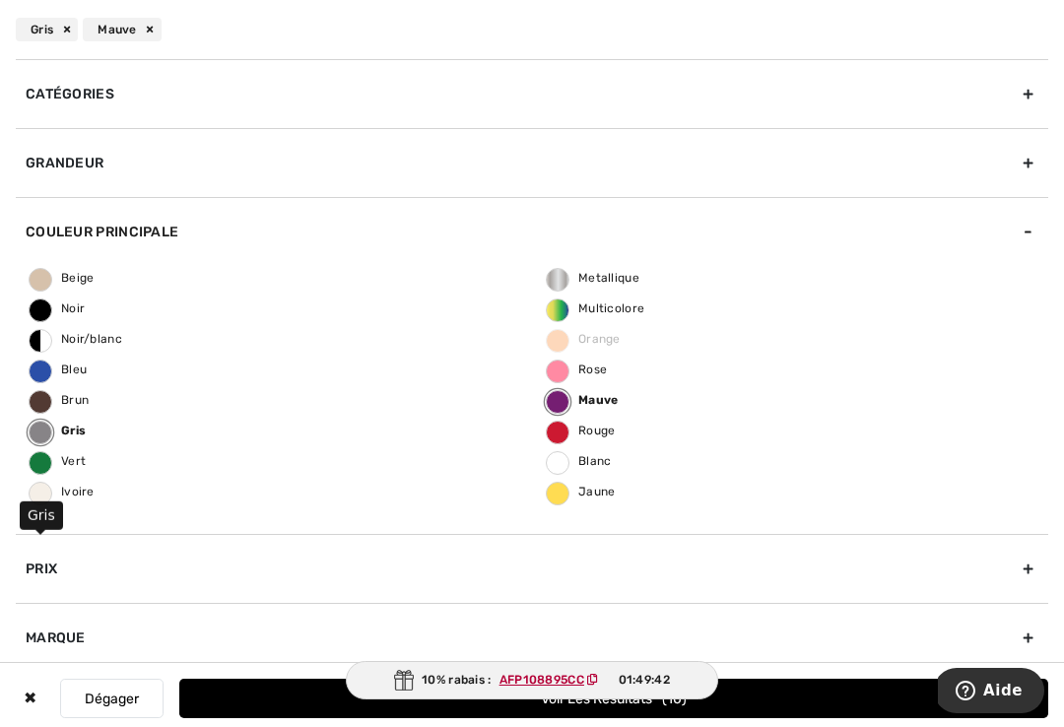
click at [44, 279] on span "Beige" at bounding box center [62, 278] width 65 height 14
click at [0, 0] on input "Beige" at bounding box center [0, 0] width 0 height 0
click at [841, 706] on button "Voir les resultats 27" at bounding box center [613, 698] width 869 height 39
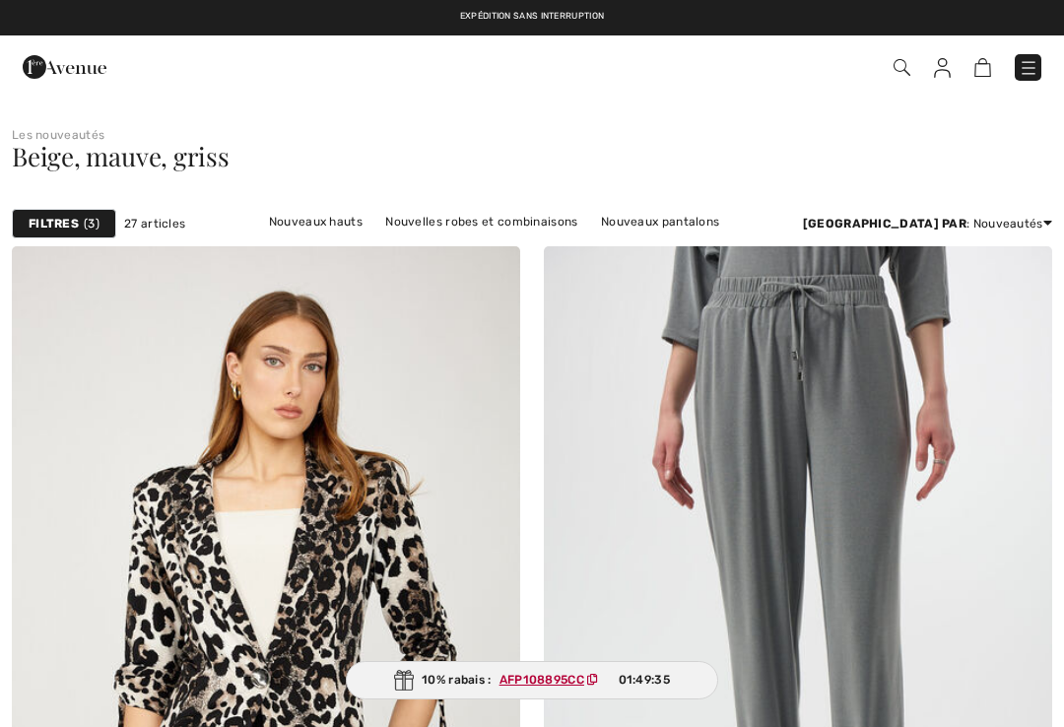
checkbox input "true"
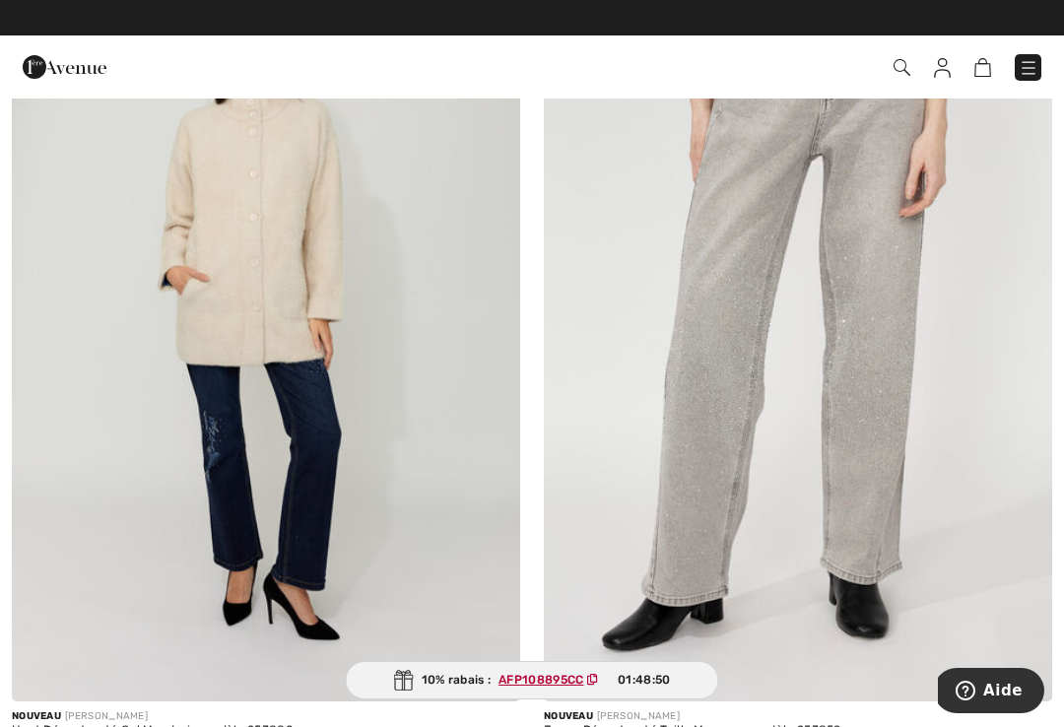
scroll to position [4610, 0]
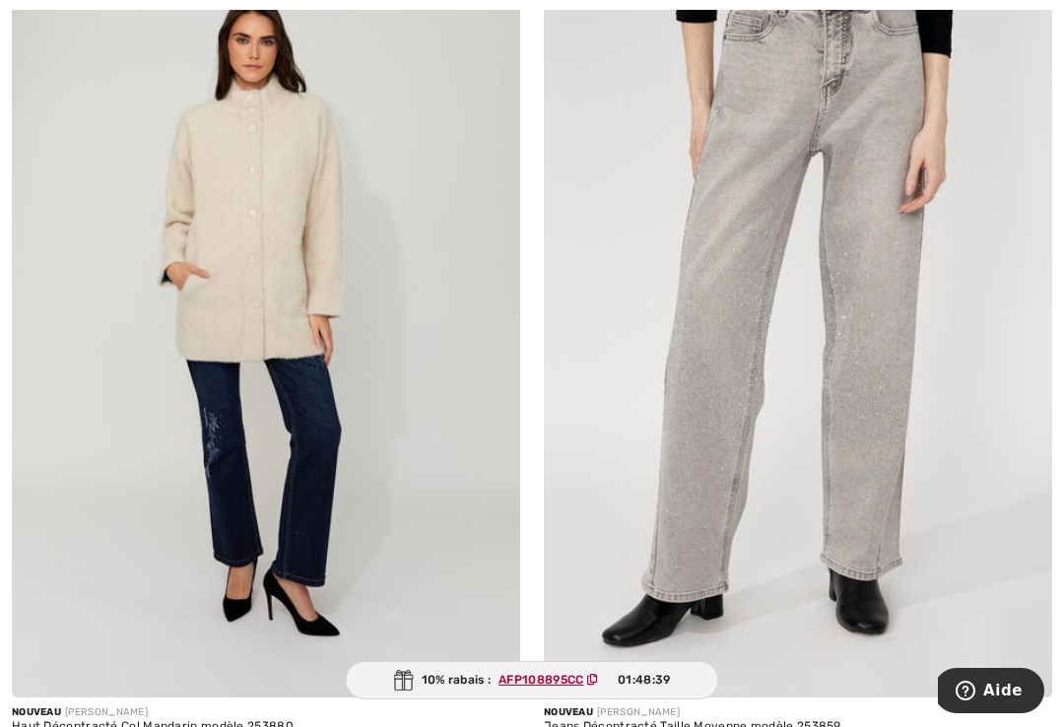
click at [541, 687] on ins "AFP108895CC" at bounding box center [541, 680] width 85 height 14
click at [282, 265] on img at bounding box center [266, 316] width 508 height 763
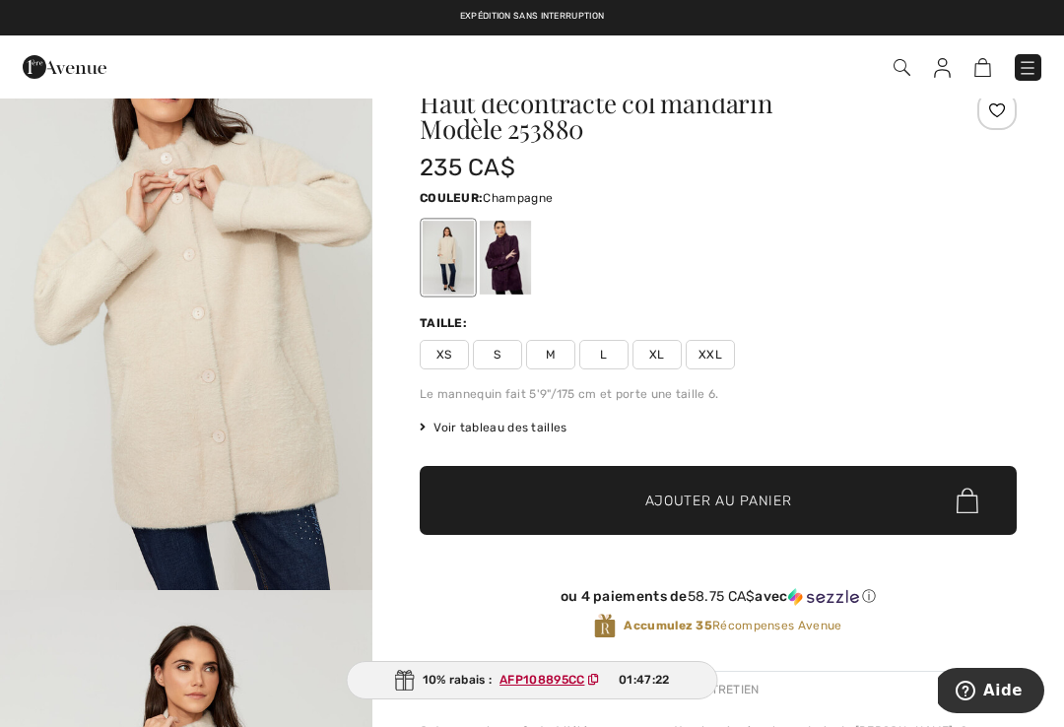
scroll to position [64, 0]
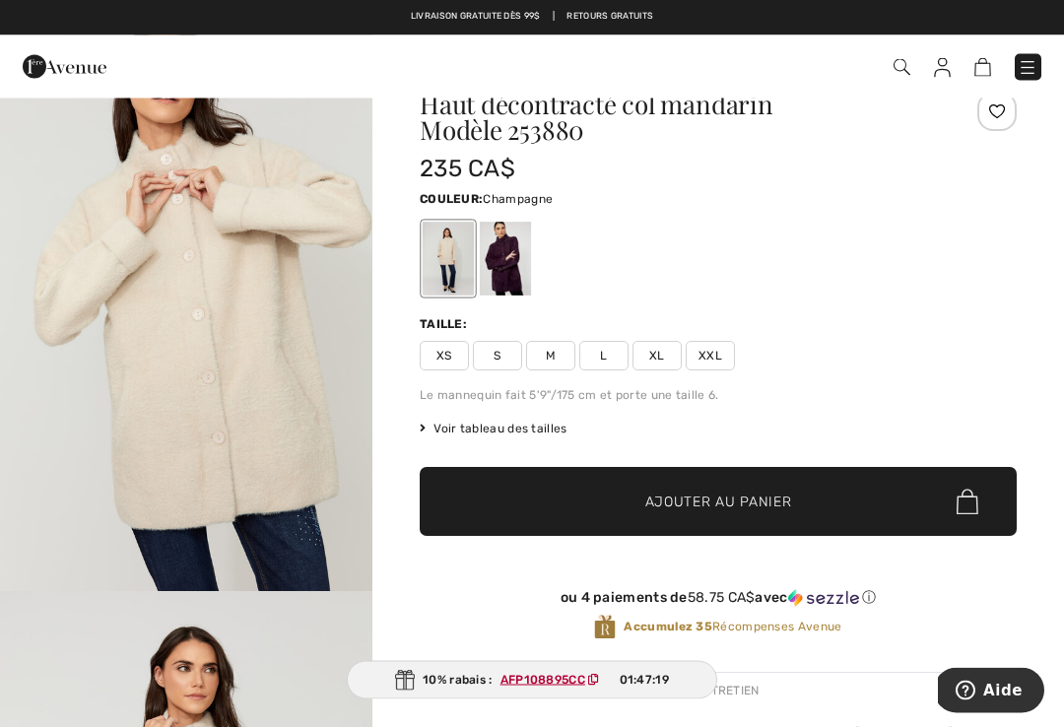
click at [713, 491] on span "✔ Ajouté au panier Ajouter au panier" at bounding box center [718, 502] width 597 height 69
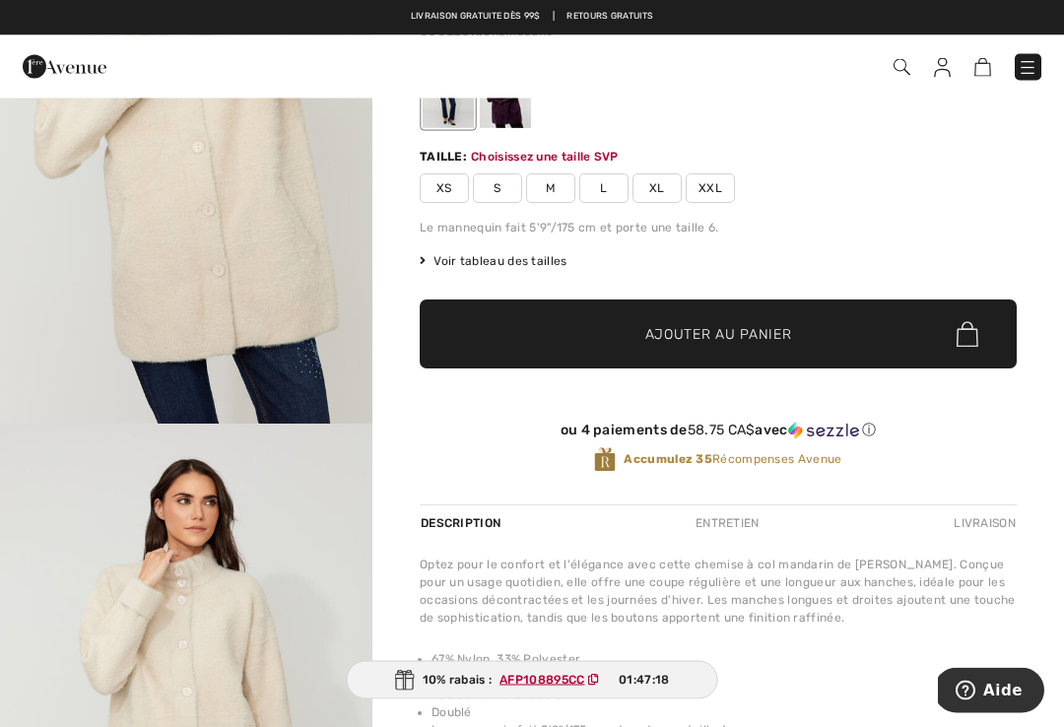
scroll to position [237, 0]
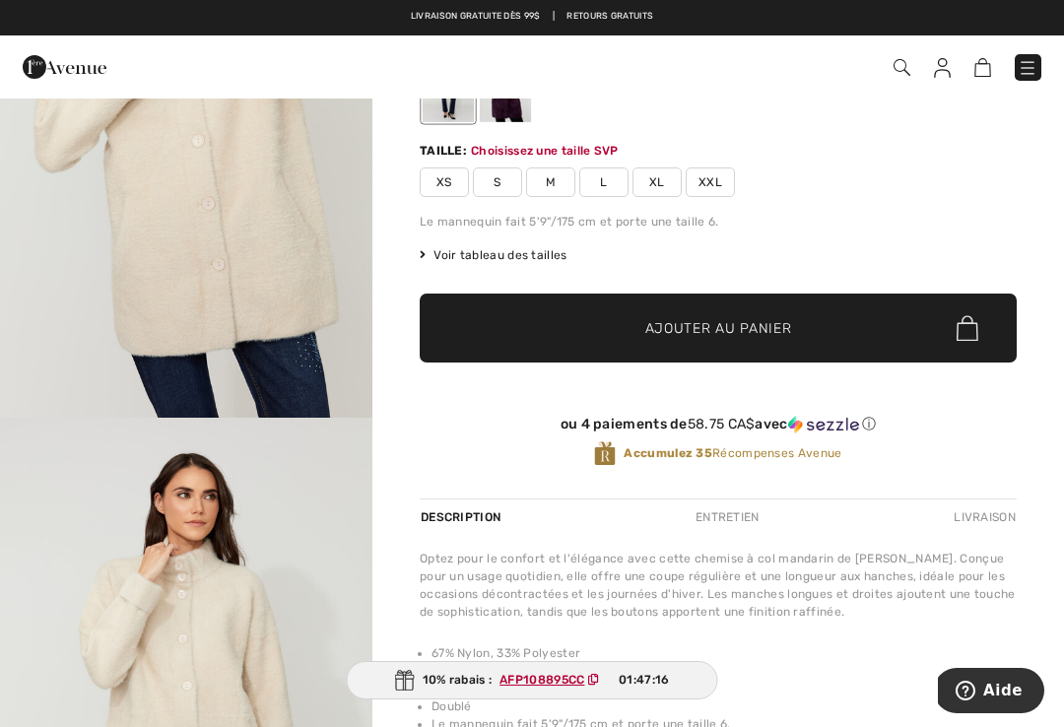
click at [716, 174] on span "XXL" at bounding box center [710, 182] width 49 height 30
click at [754, 318] on span "Ajouter au panier" at bounding box center [718, 328] width 147 height 21
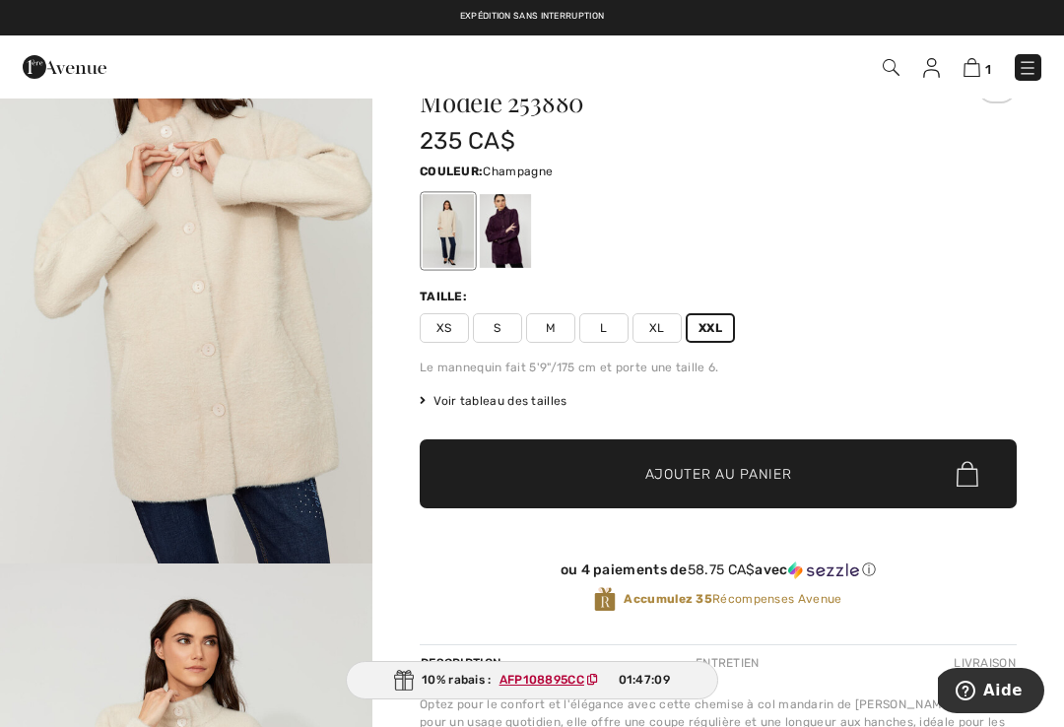
scroll to position [0, 0]
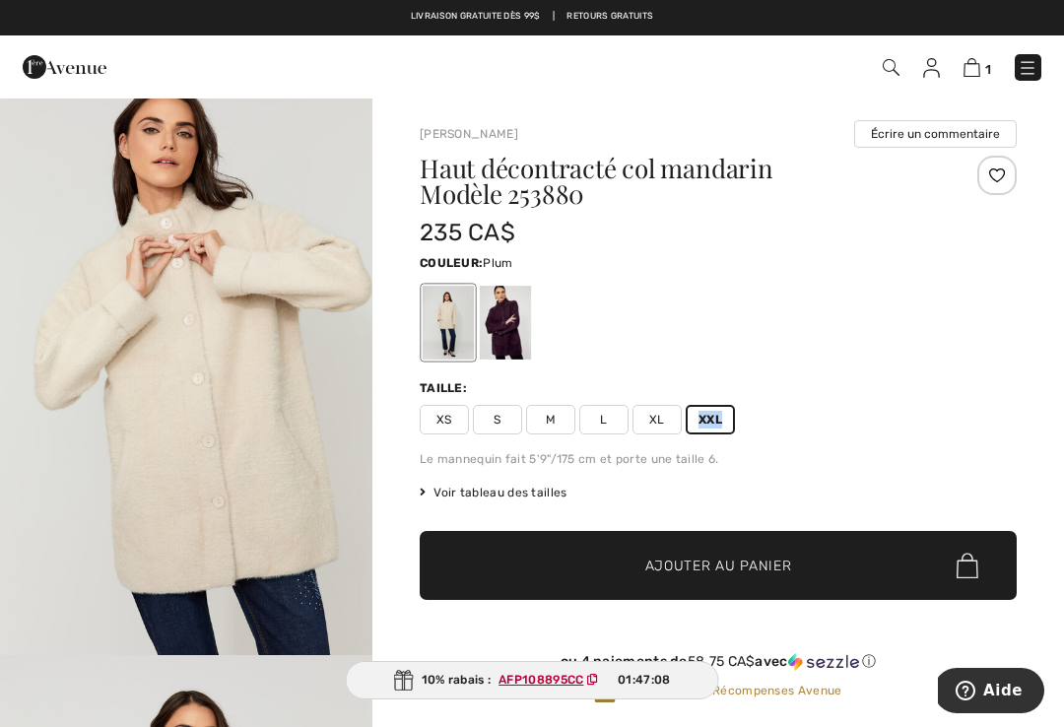
click at [505, 327] on div at bounding box center [505, 323] width 51 height 74
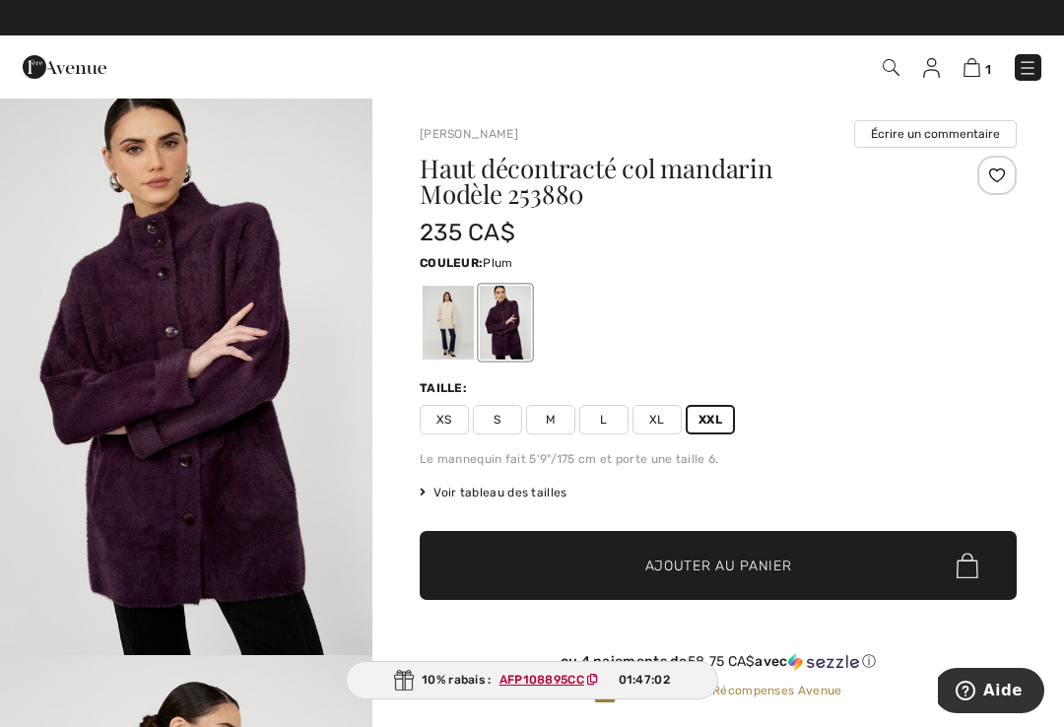
click at [714, 416] on span "XXL" at bounding box center [710, 420] width 49 height 30
click at [717, 560] on span "Ajouter au panier" at bounding box center [718, 566] width 147 height 21
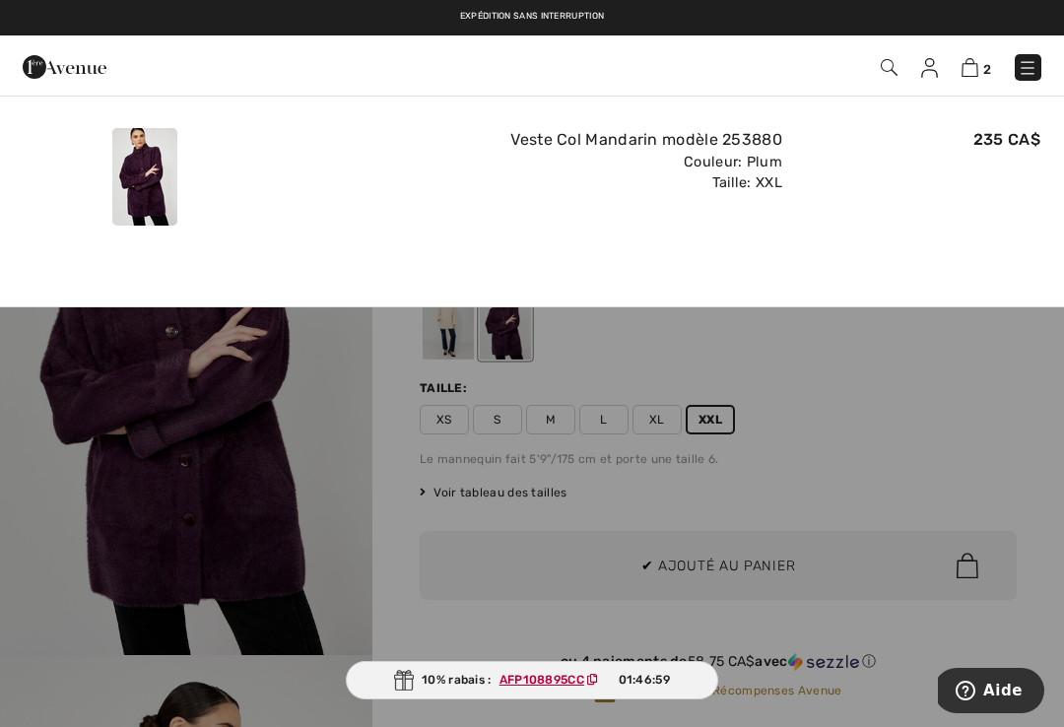
click at [977, 63] on img at bounding box center [970, 67] width 17 height 19
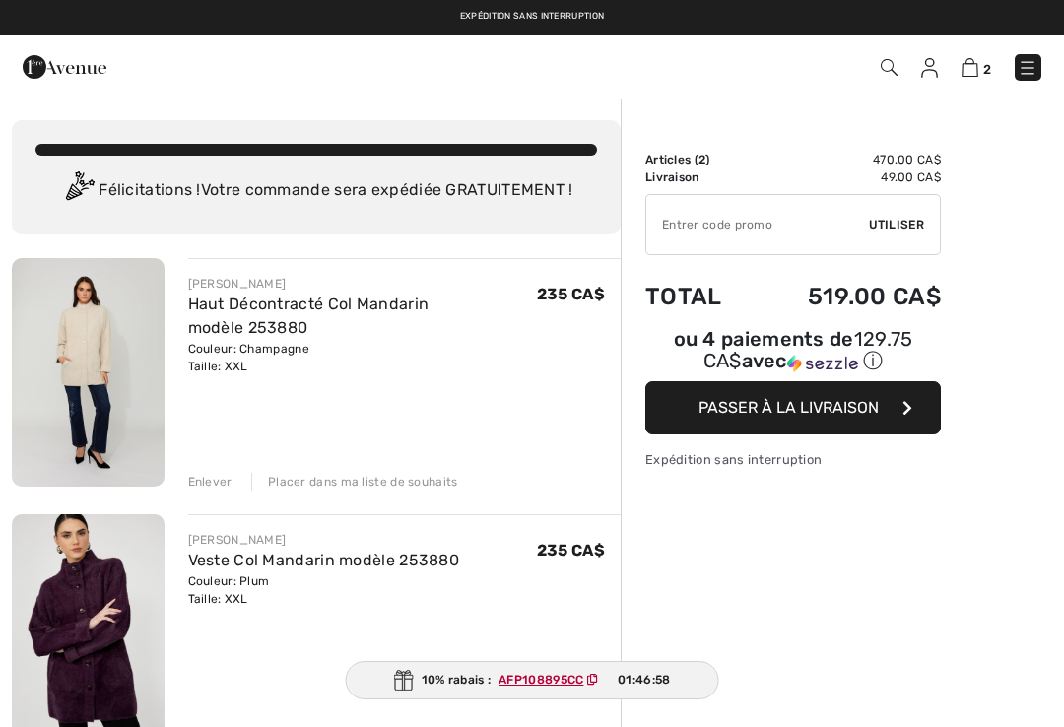
checkbox input "true"
click at [211, 479] on div "Enlever" at bounding box center [210, 482] width 44 height 18
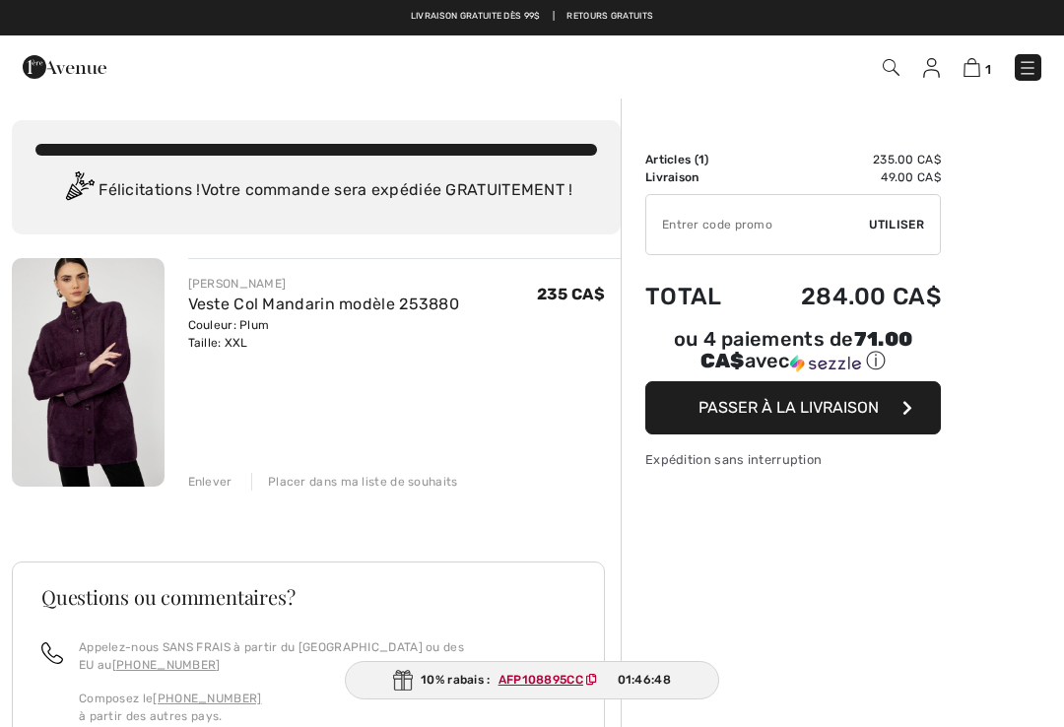
click at [117, 384] on img at bounding box center [88, 372] width 153 height 229
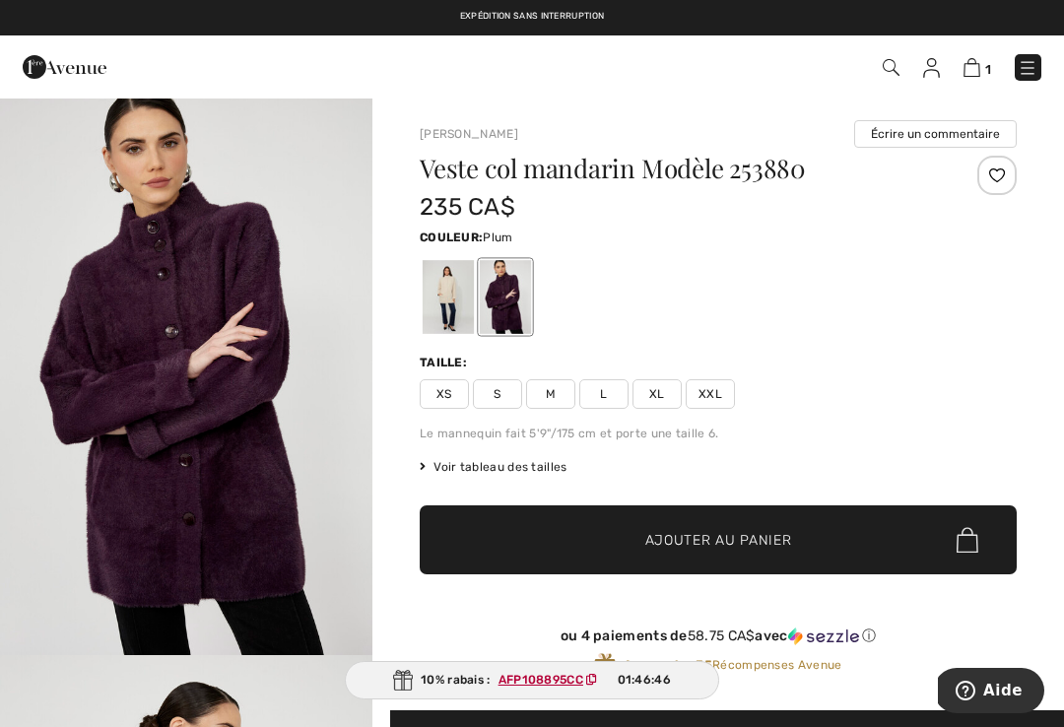
click at [702, 398] on span "XXL" at bounding box center [710, 394] width 49 height 30
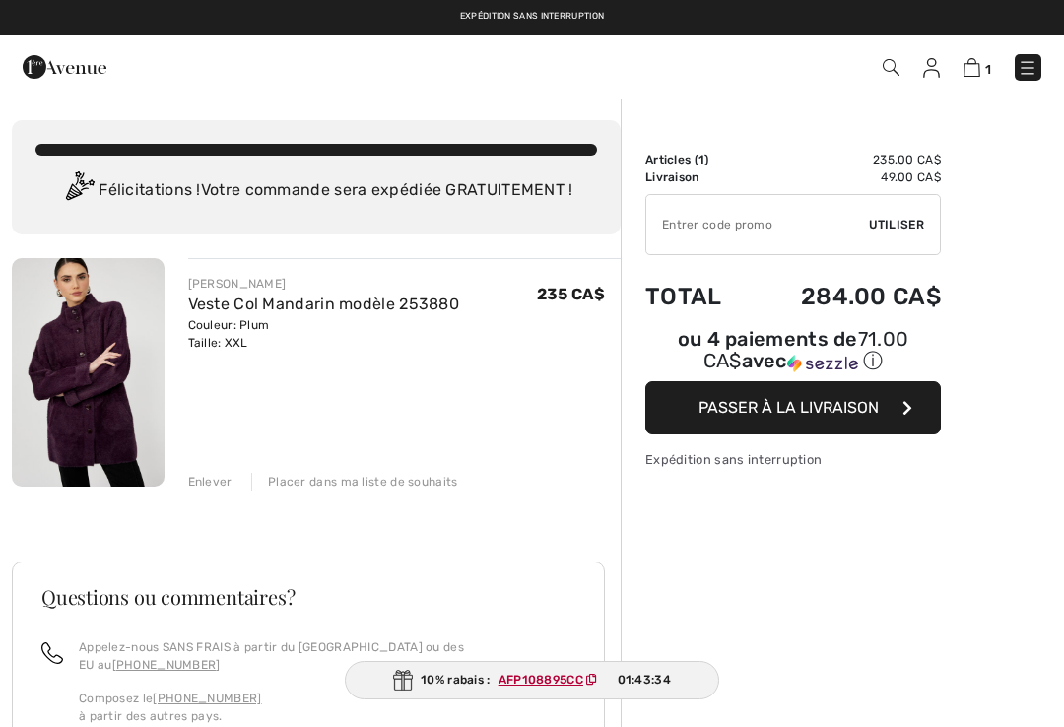
click at [900, 230] on span "Utiliser" at bounding box center [896, 225] width 55 height 18
click at [549, 681] on ins "AFP108895CC" at bounding box center [541, 680] width 85 height 14
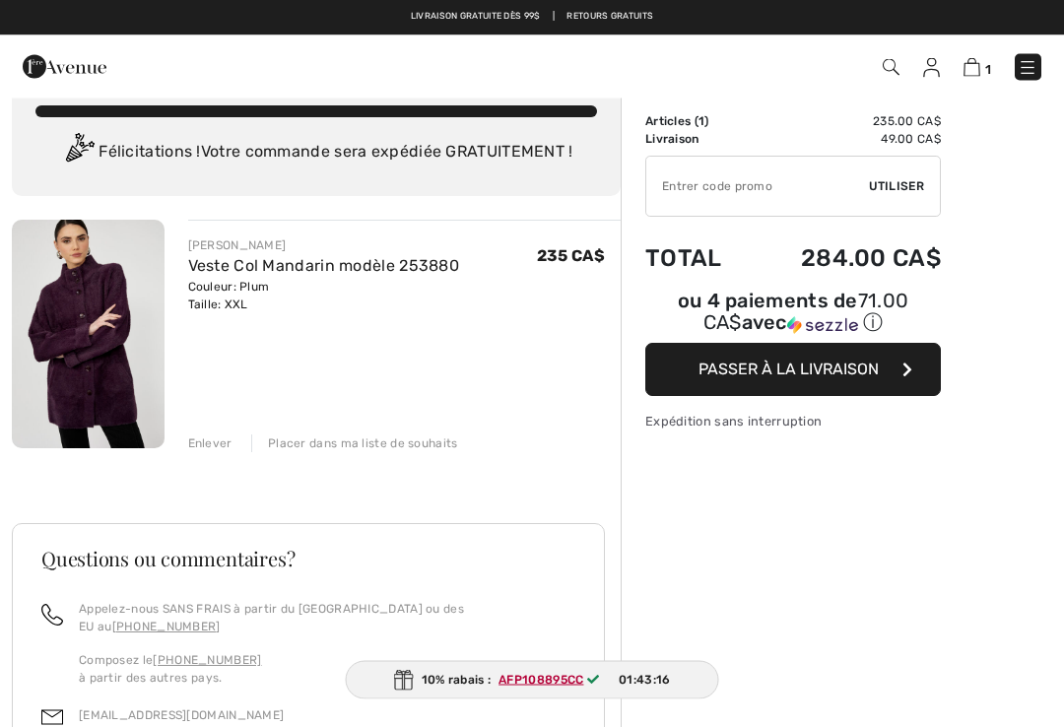
scroll to position [38, 0]
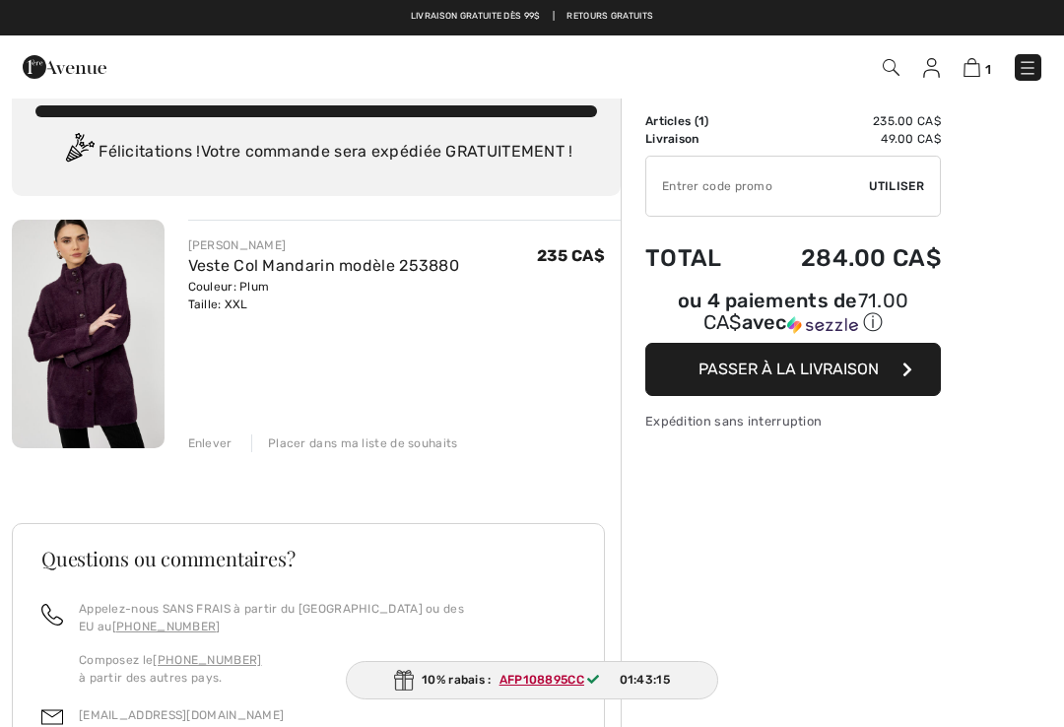
click at [789, 372] on span "Passer à la livraison" at bounding box center [789, 369] width 180 height 19
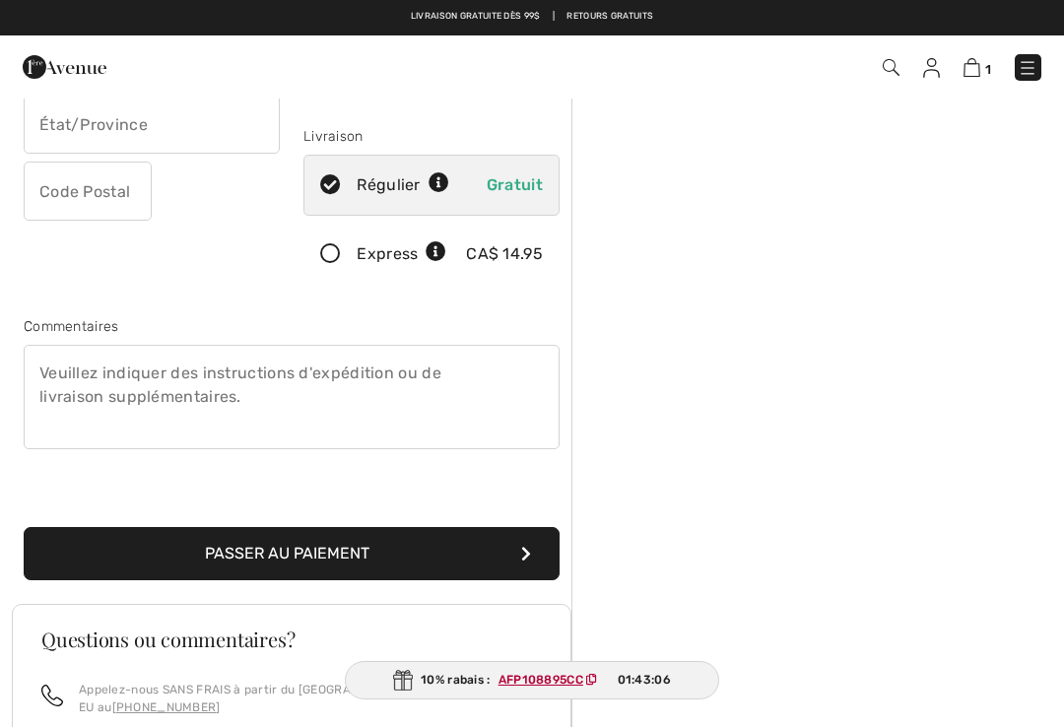
click at [296, 545] on button "Passer au paiement" at bounding box center [292, 553] width 536 height 53
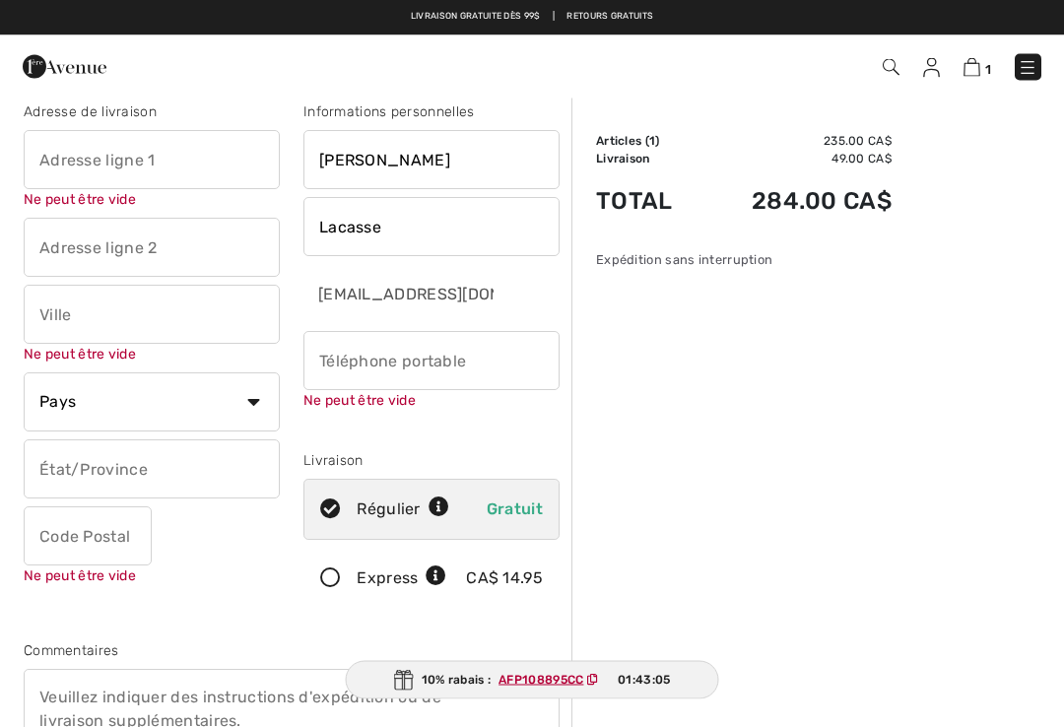
scroll to position [7, 0]
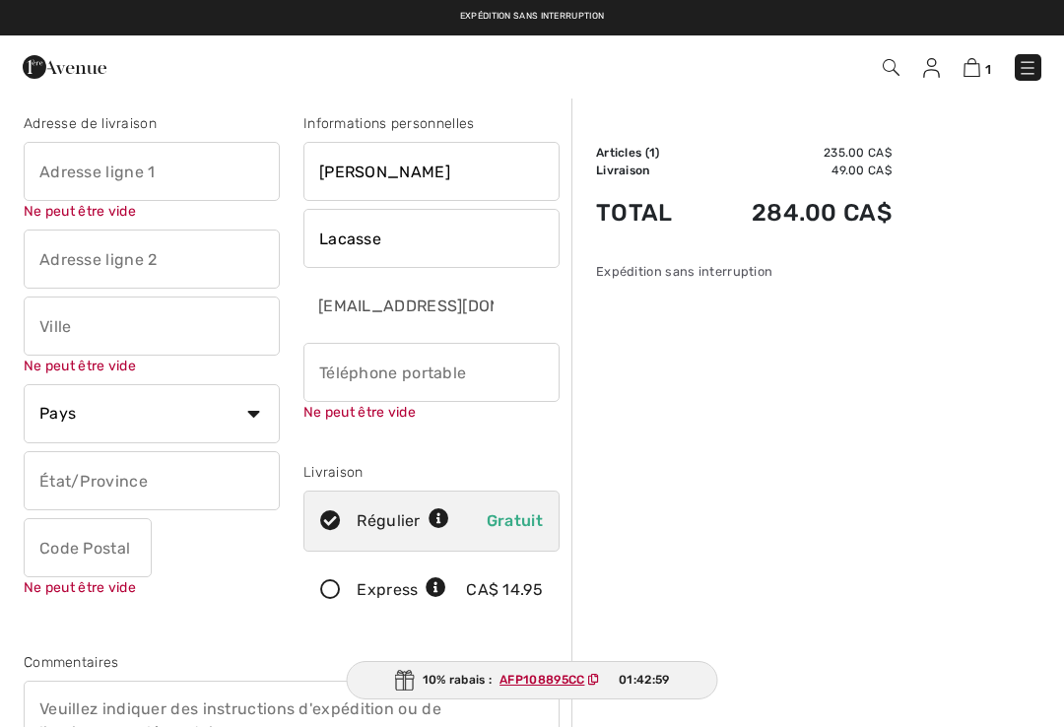
click at [51, 163] on input "text" at bounding box center [152, 171] width 256 height 59
type input "1416 Rue Du Frontenac"
type input "Lévis"
select select "CA"
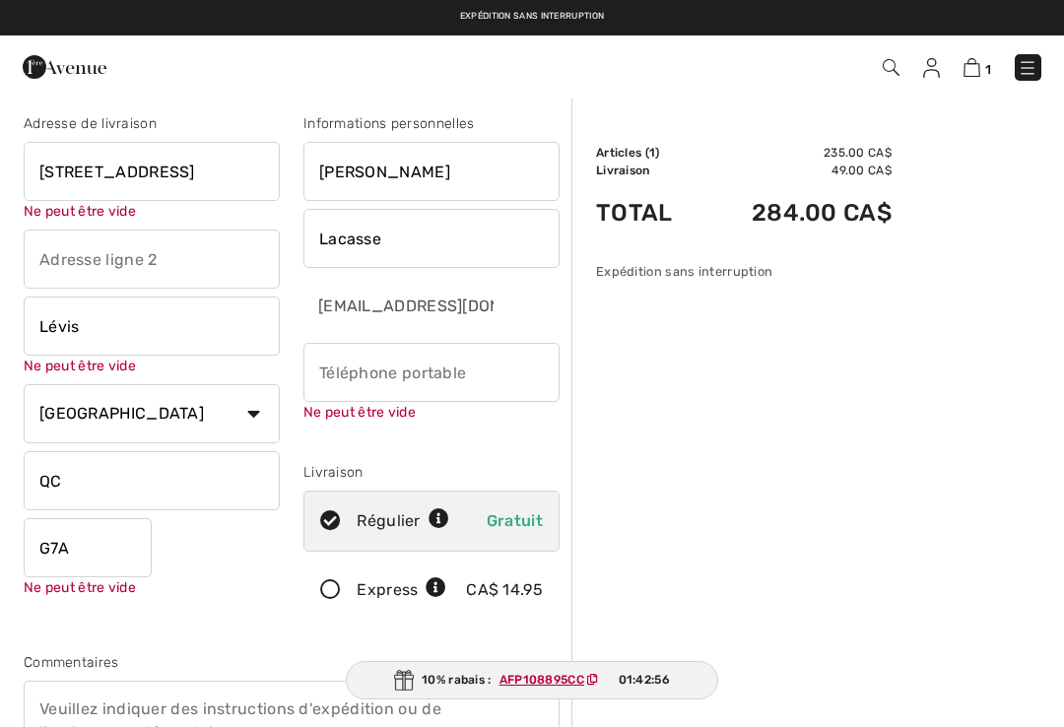
type input "G7A0W3"
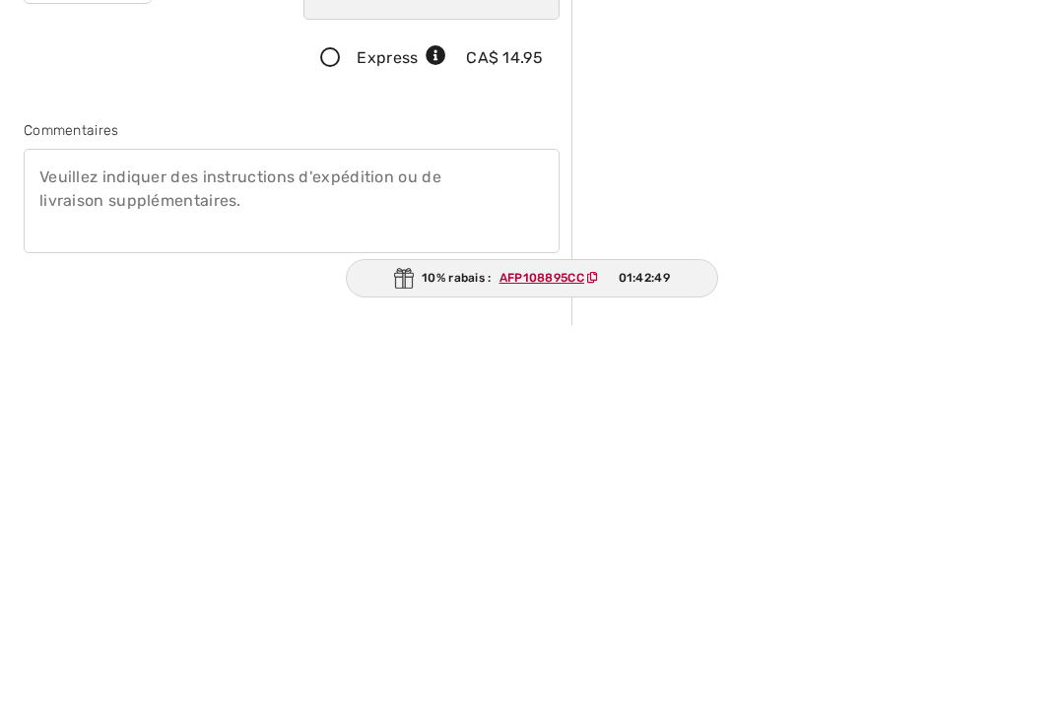
click at [558, 673] on ins "AFP108895CC" at bounding box center [542, 680] width 85 height 14
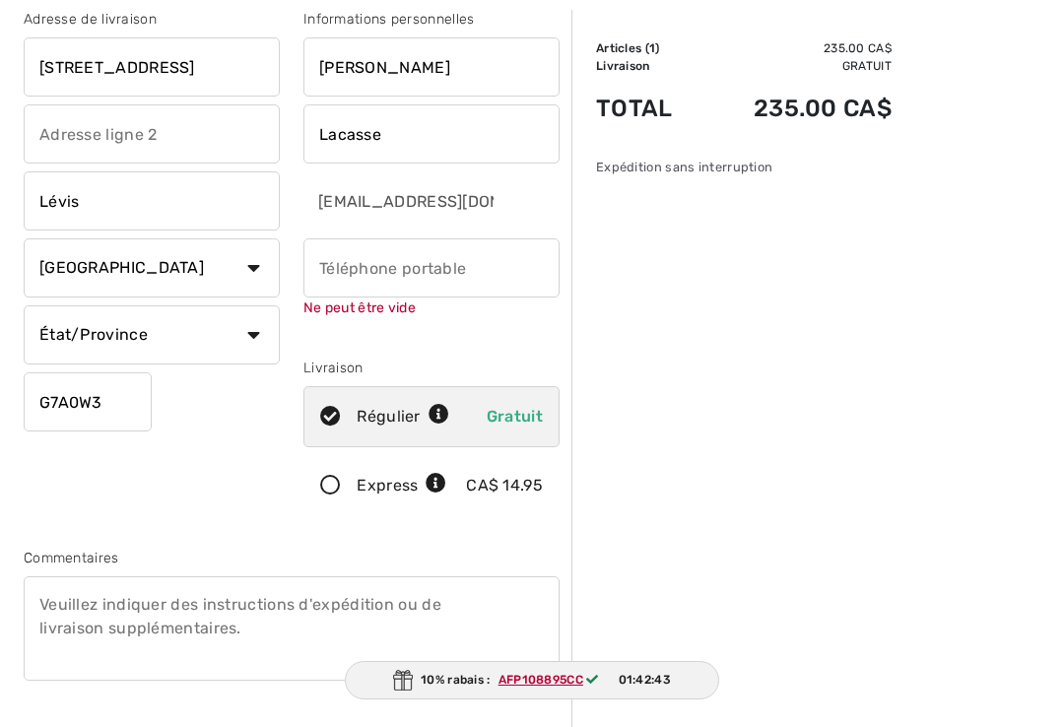
click at [372, 247] on input "phone" at bounding box center [431, 267] width 256 height 59
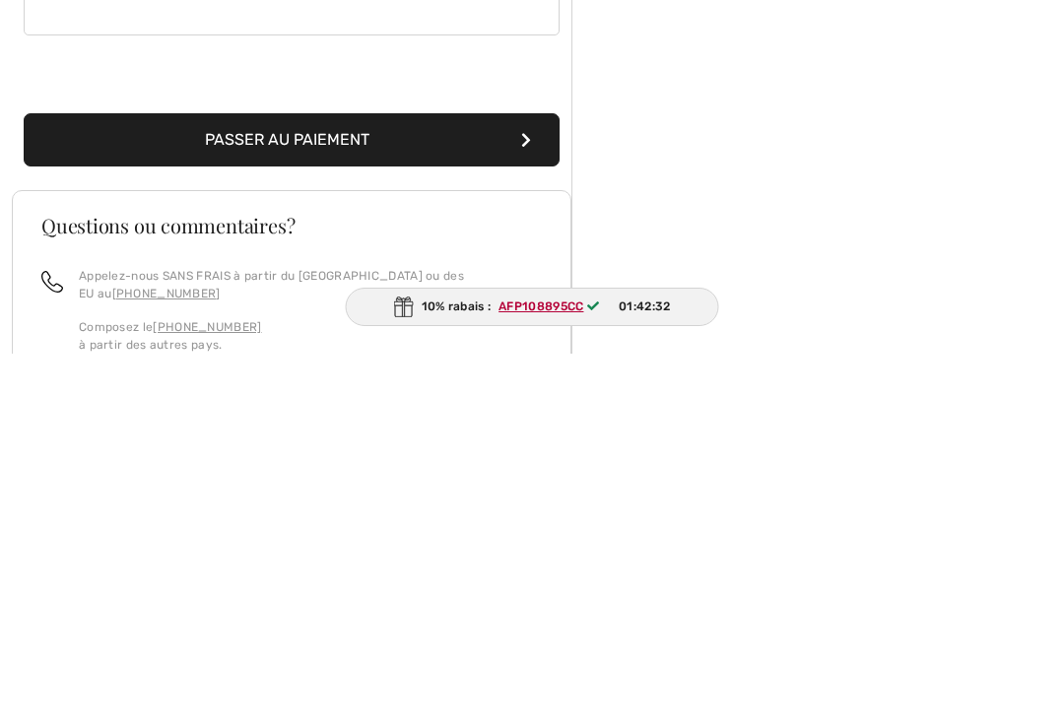
type input "5145780934"
click at [317, 487] on button "Passer au paiement" at bounding box center [292, 513] width 536 height 53
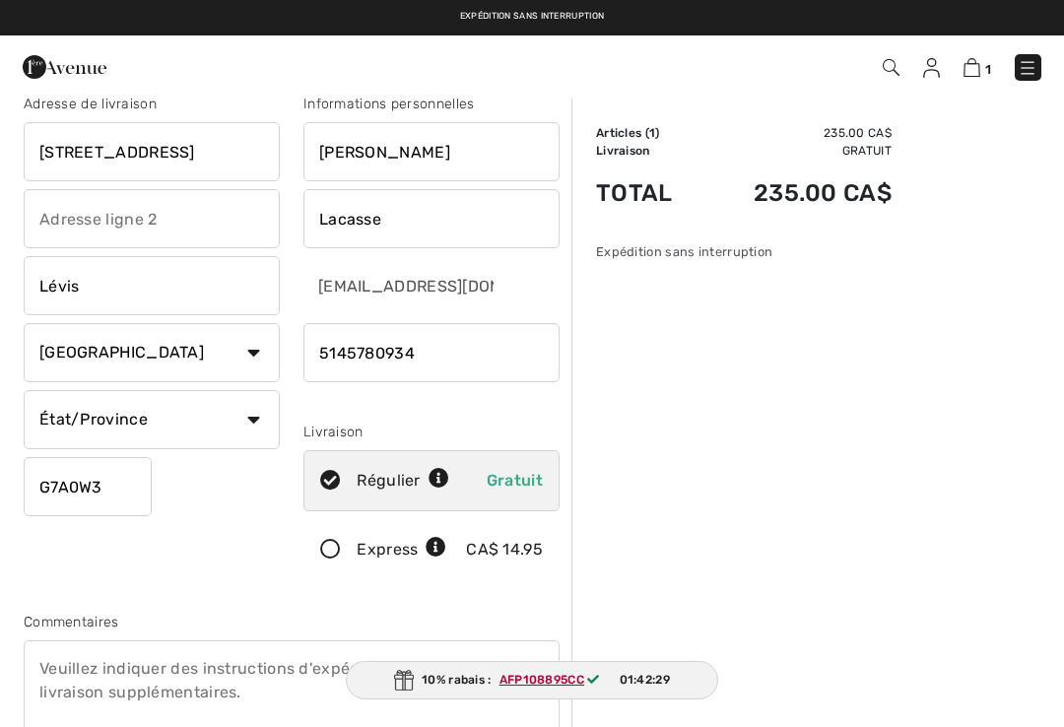
scroll to position [0, 0]
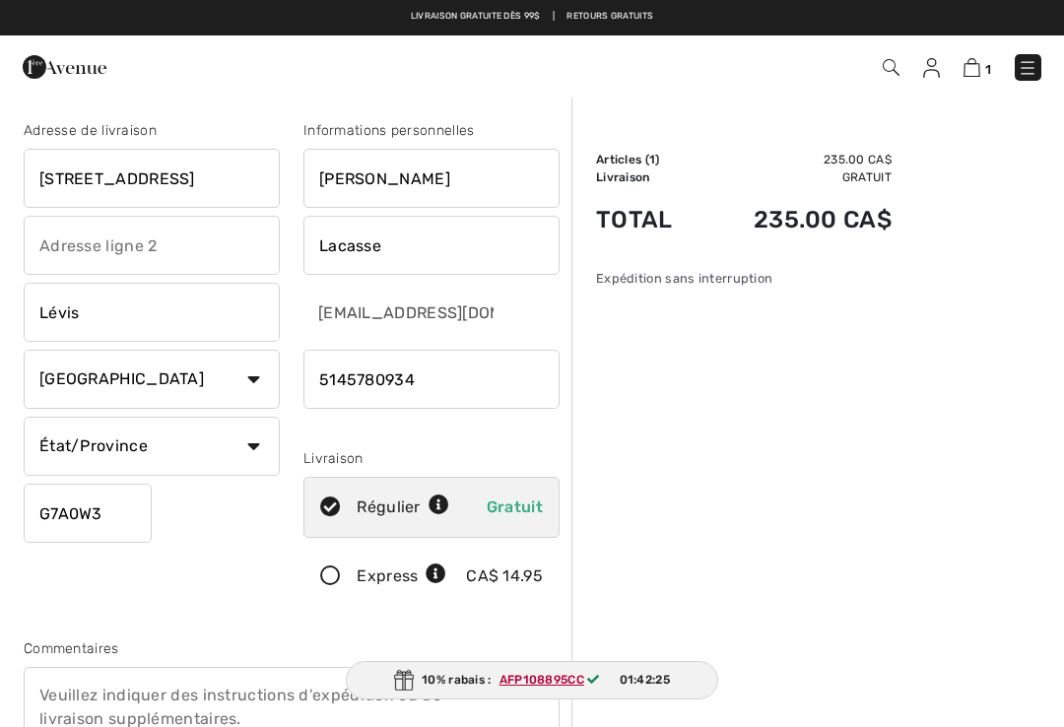
click at [251, 452] on select "État/Province Alberta Colombie-Britannique Ile-du-Prince-Edward Manitoba Nouvea…" at bounding box center [152, 446] width 256 height 59
select select "QC"
